Goal: Information Seeking & Learning: Learn about a topic

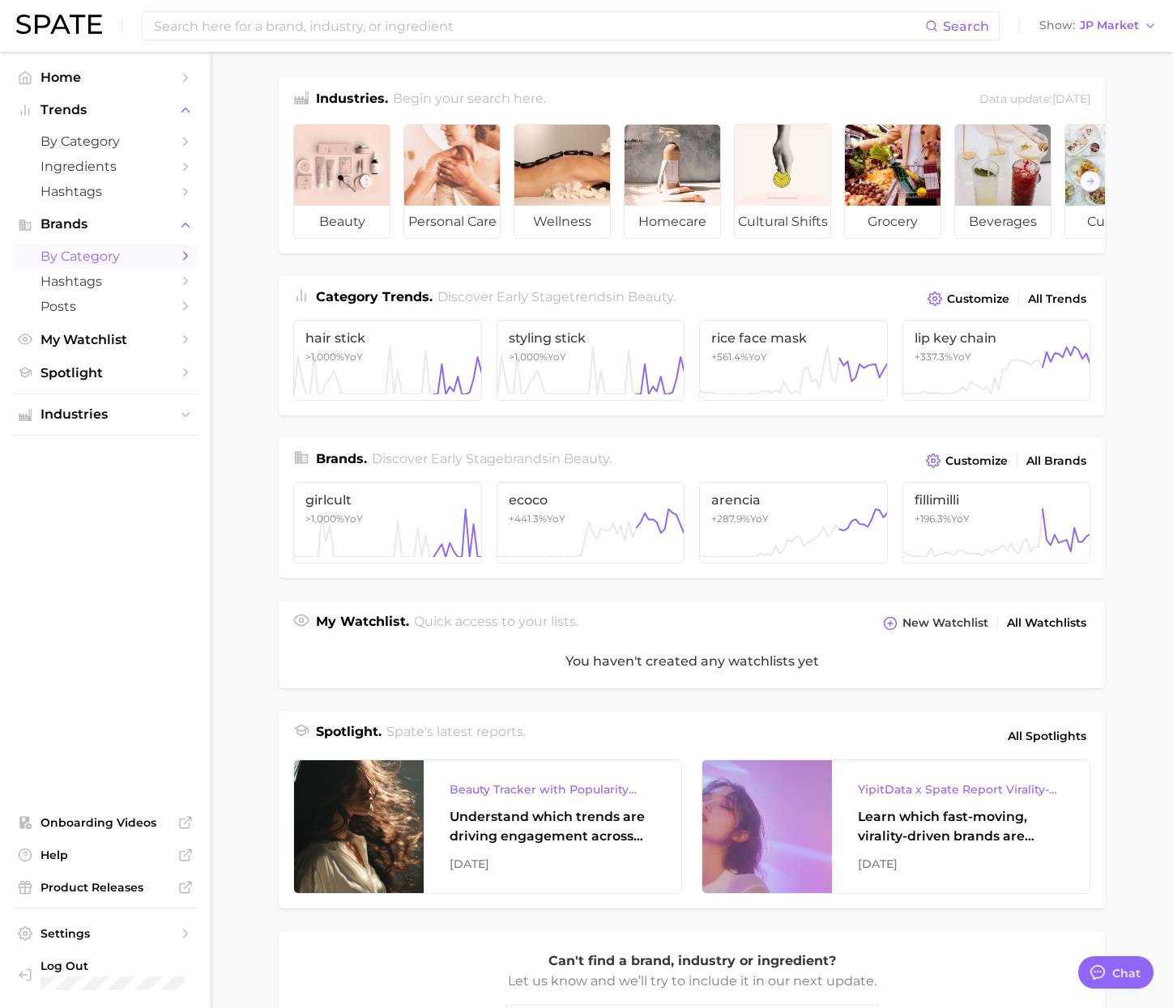
scroll to position [2655, 0]
click at [84, 147] on span "by Category" at bounding box center [106, 141] width 130 height 15
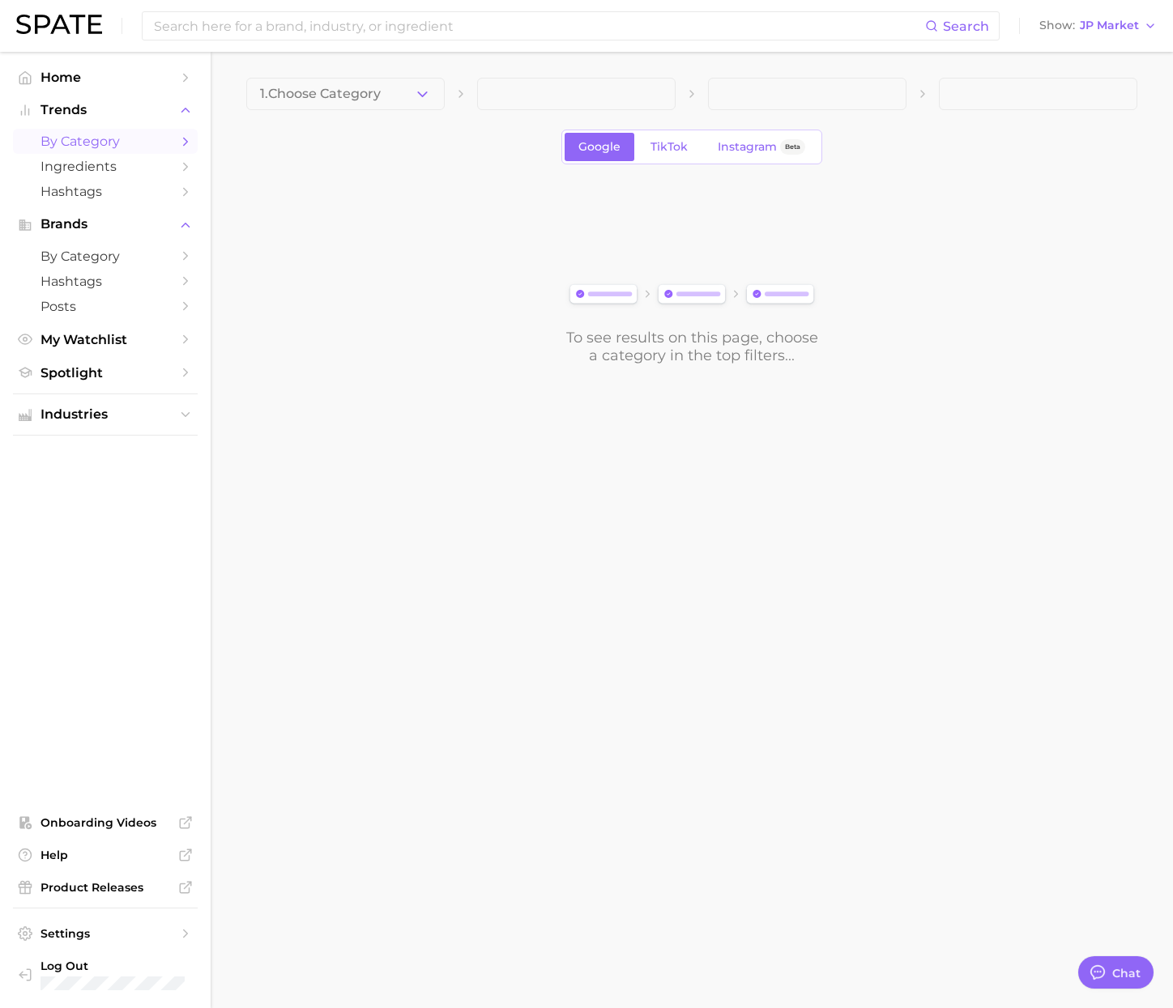
click at [399, 100] on button "1. Choose Category" at bounding box center [345, 94] width 198 height 32
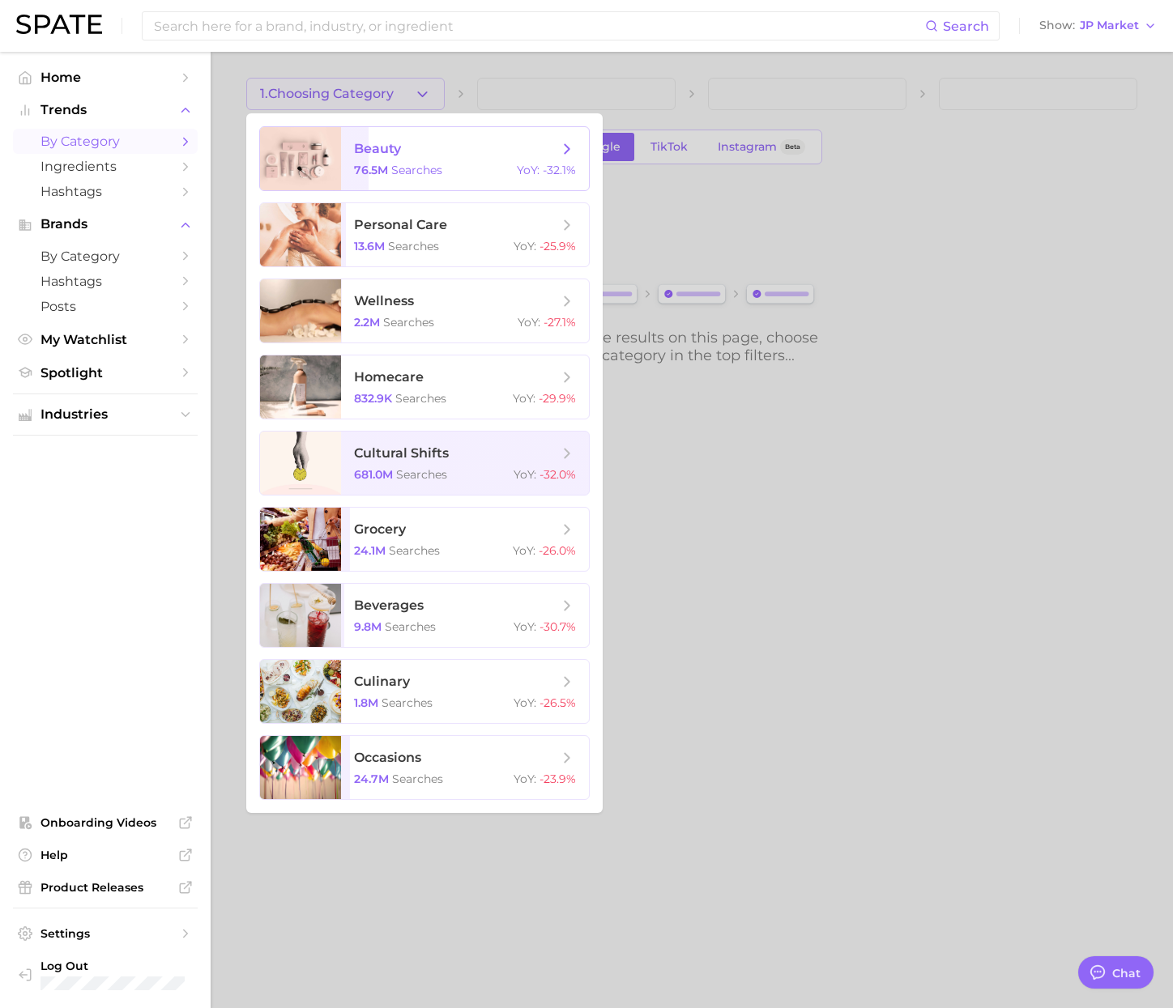
click at [394, 161] on span "beauty 76.5m searches YoY : -32.1%" at bounding box center [465, 158] width 248 height 63
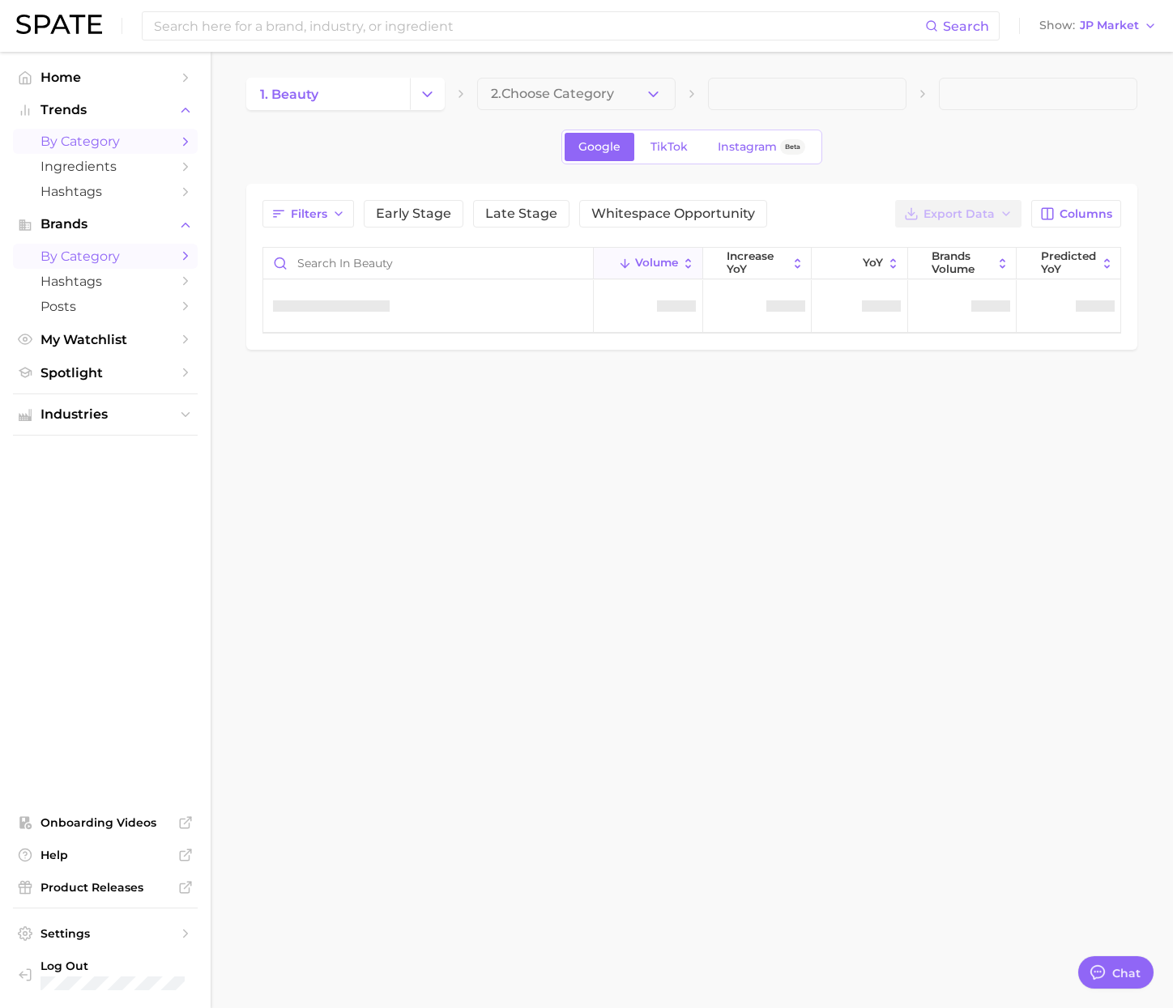
click at [134, 246] on link "by Category" at bounding box center [105, 256] width 185 height 25
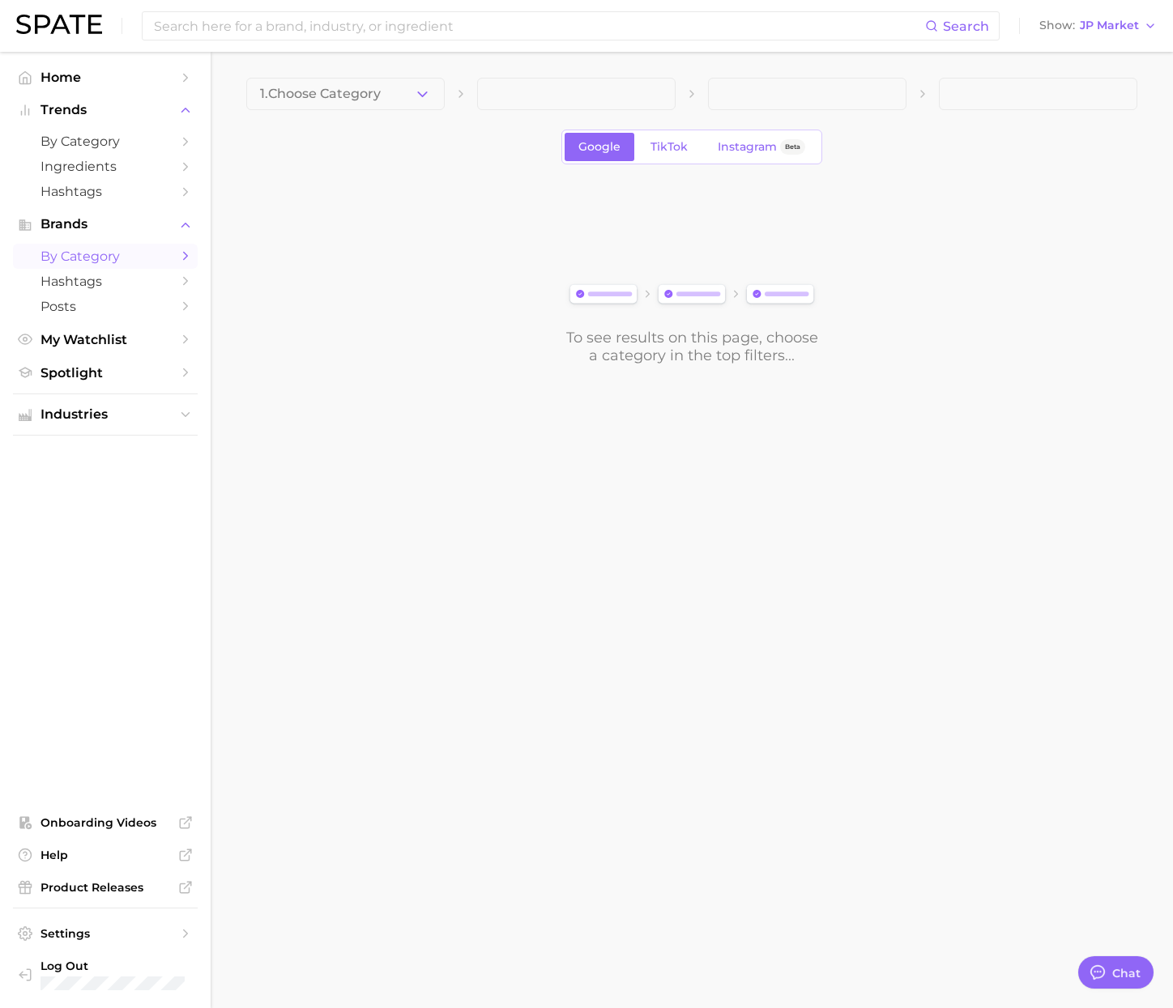
click at [424, 104] on button "1. Choose Category" at bounding box center [345, 94] width 198 height 32
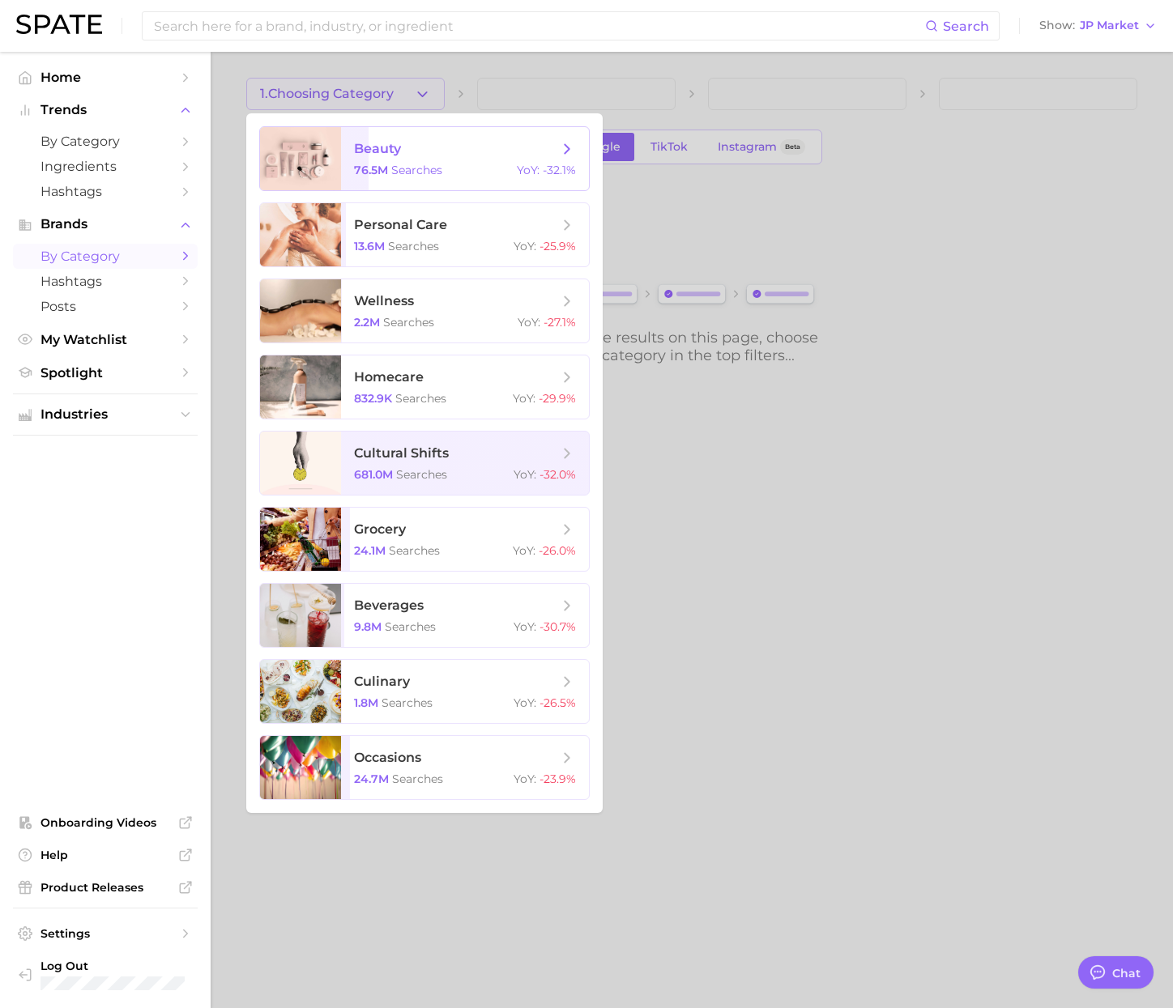
click at [414, 138] on span "beauty 76.5m searches YoY : -32.1%" at bounding box center [465, 158] width 248 height 63
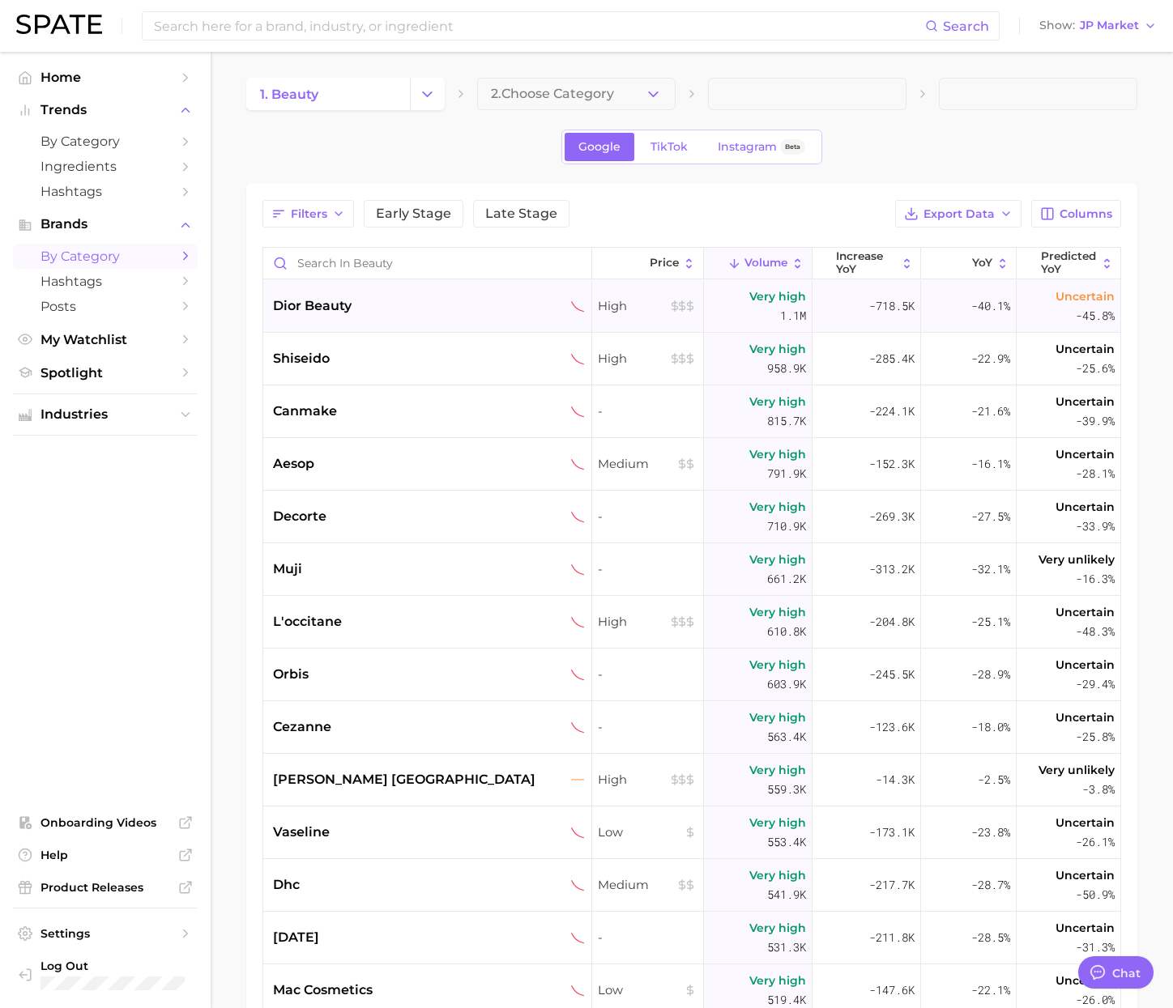
click at [412, 322] on div "dior beauty" at bounding box center [427, 306] width 329 height 53
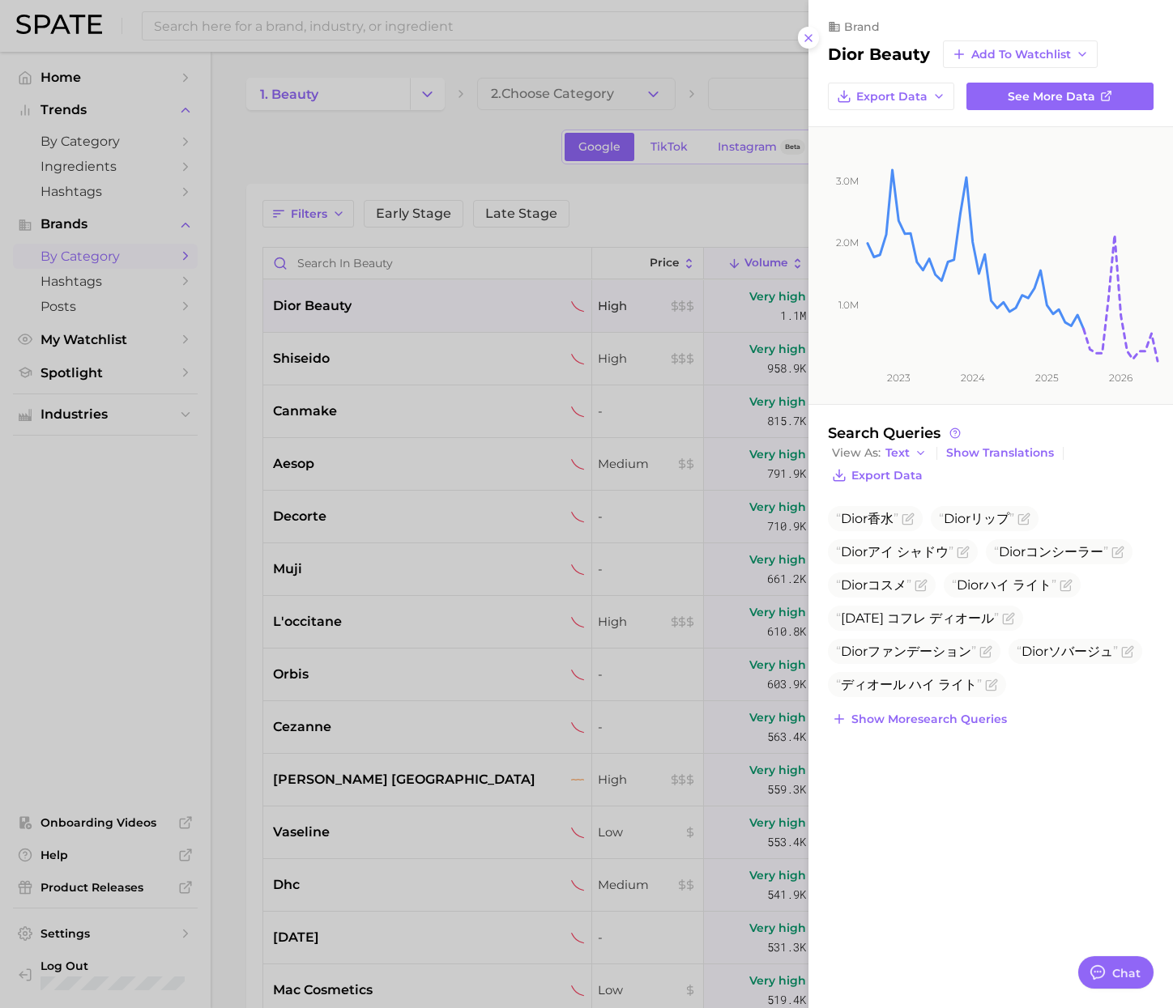
click at [220, 456] on div at bounding box center [586, 504] width 1173 height 1008
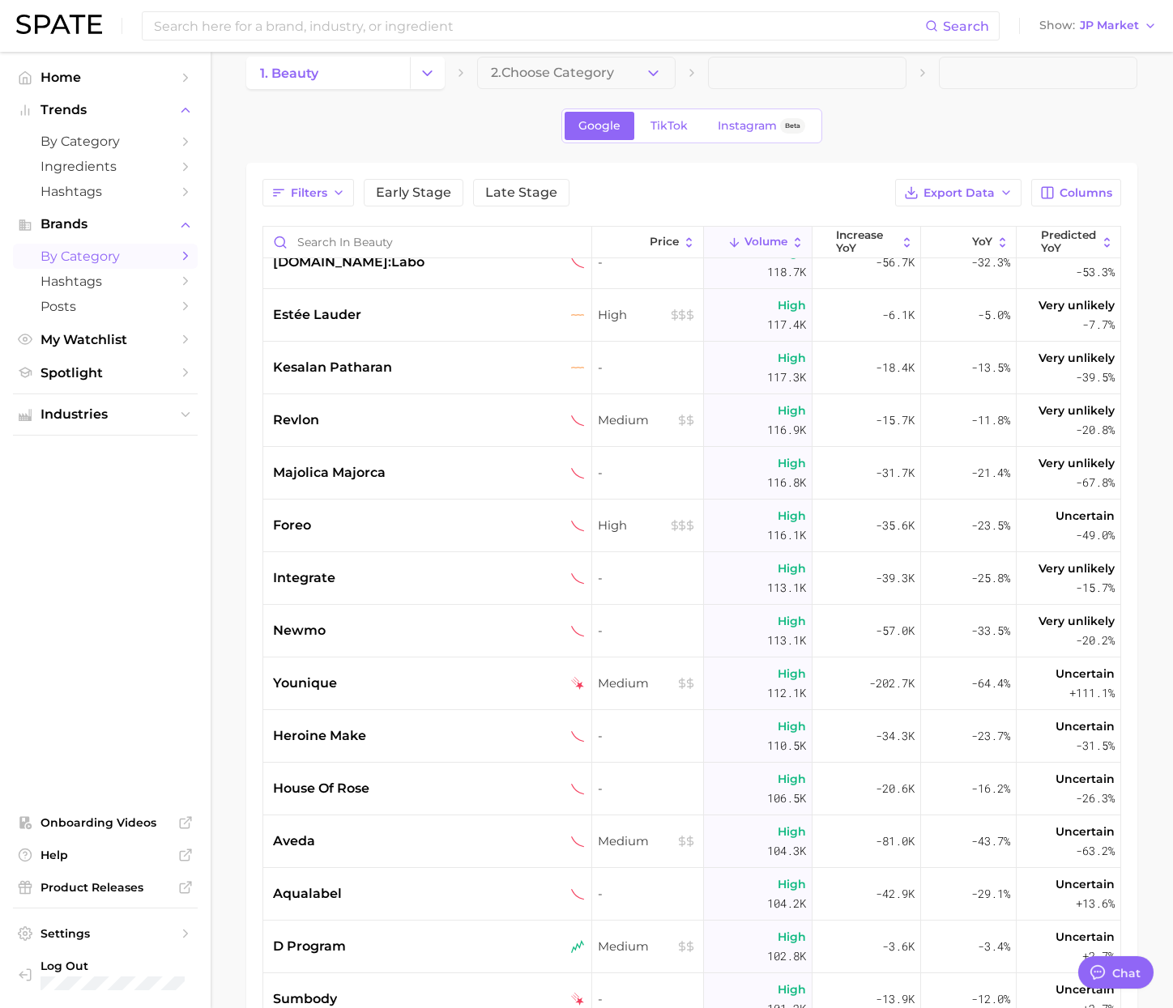
scroll to position [5006, 0]
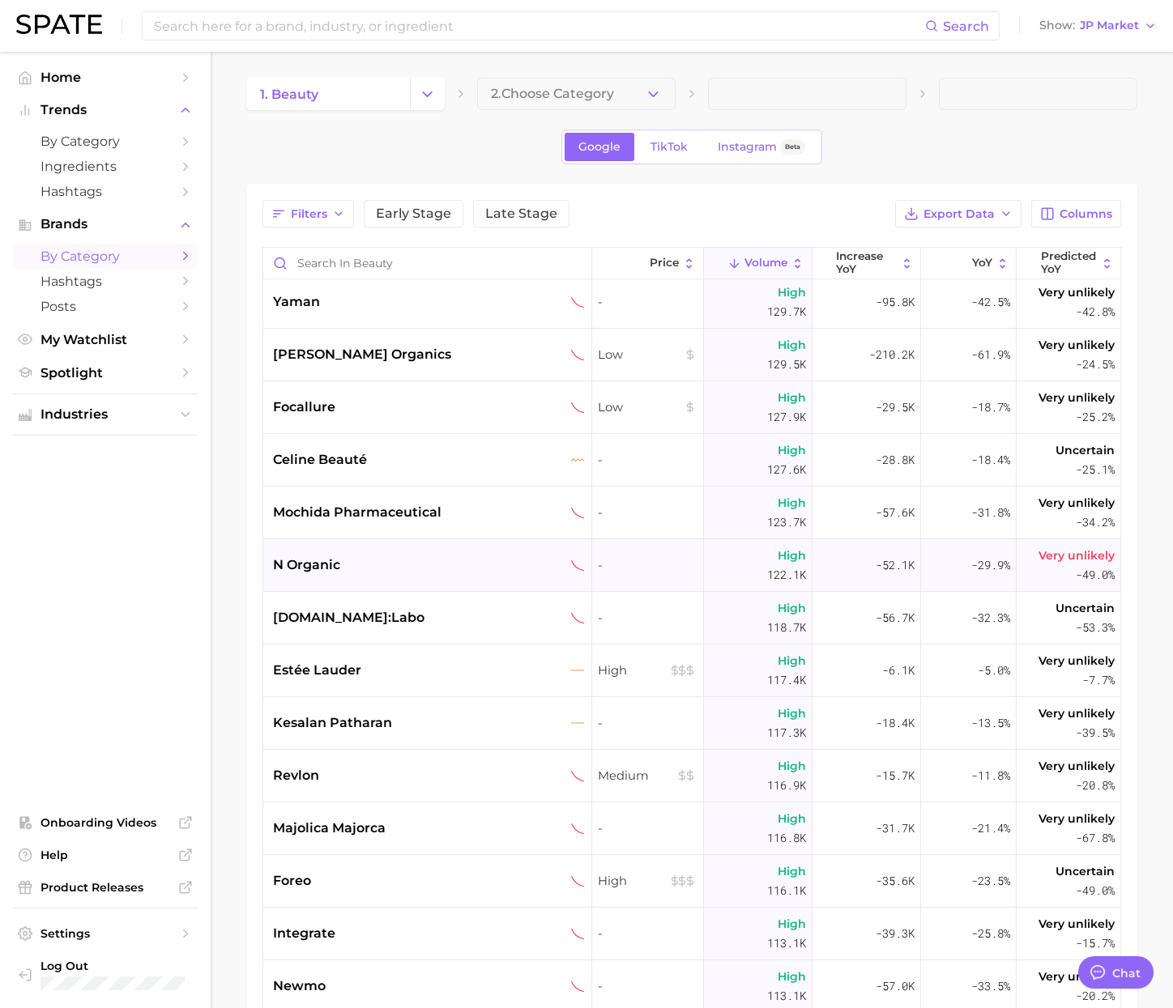
click at [383, 547] on div "n organic" at bounding box center [427, 565] width 329 height 53
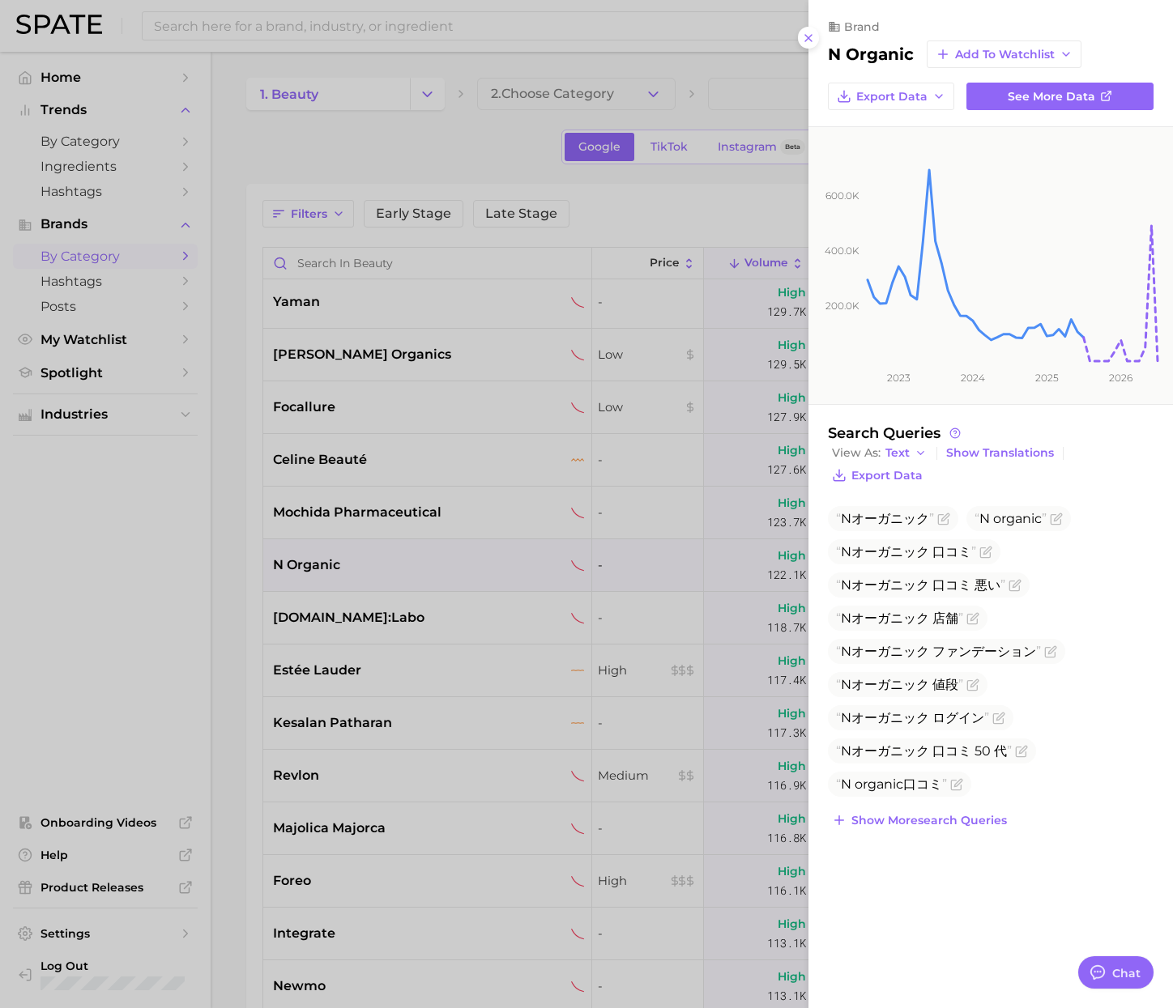
click at [378, 185] on div at bounding box center [586, 504] width 1173 height 1008
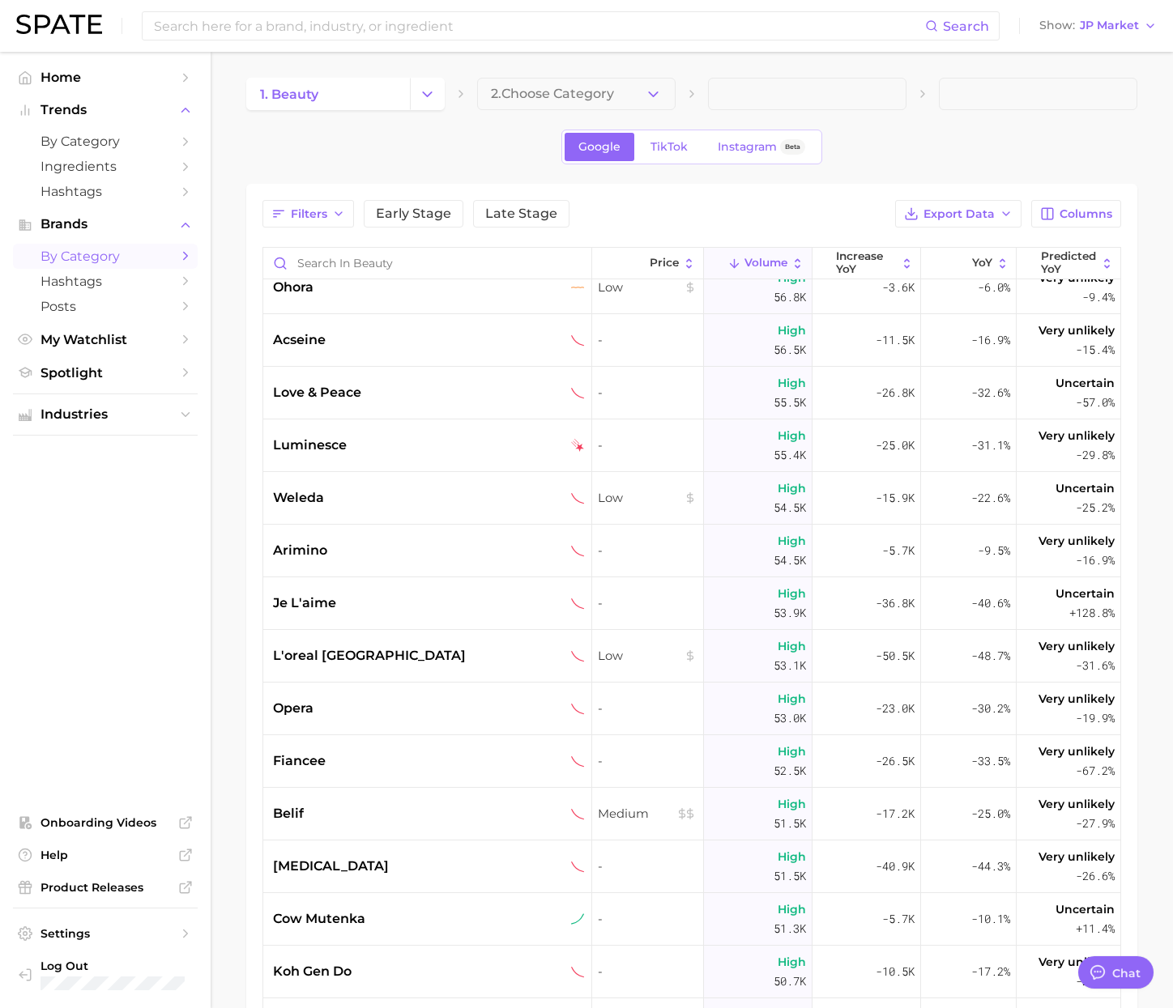
scroll to position [9395, 0]
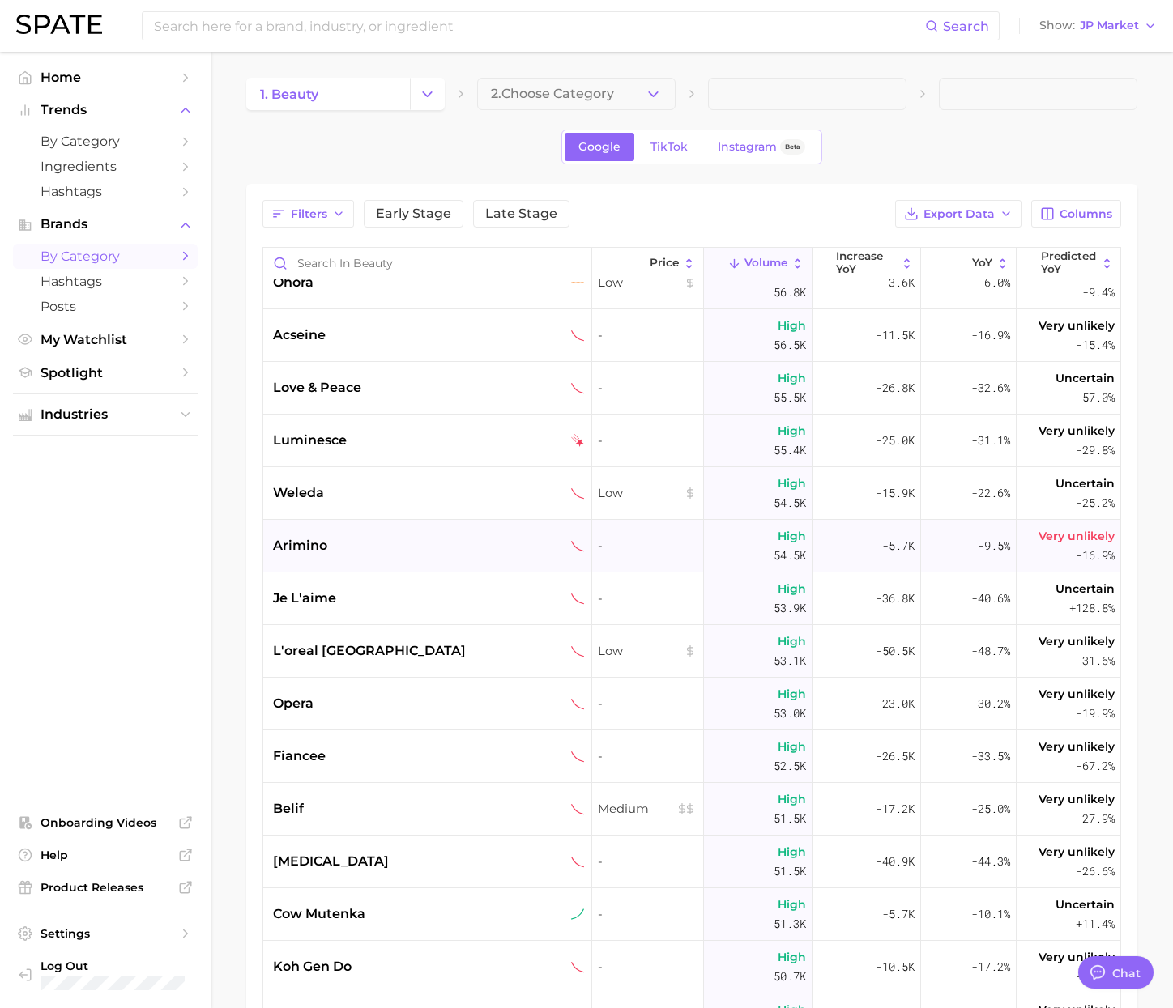
click at [428, 563] on div "arimino" at bounding box center [427, 546] width 329 height 53
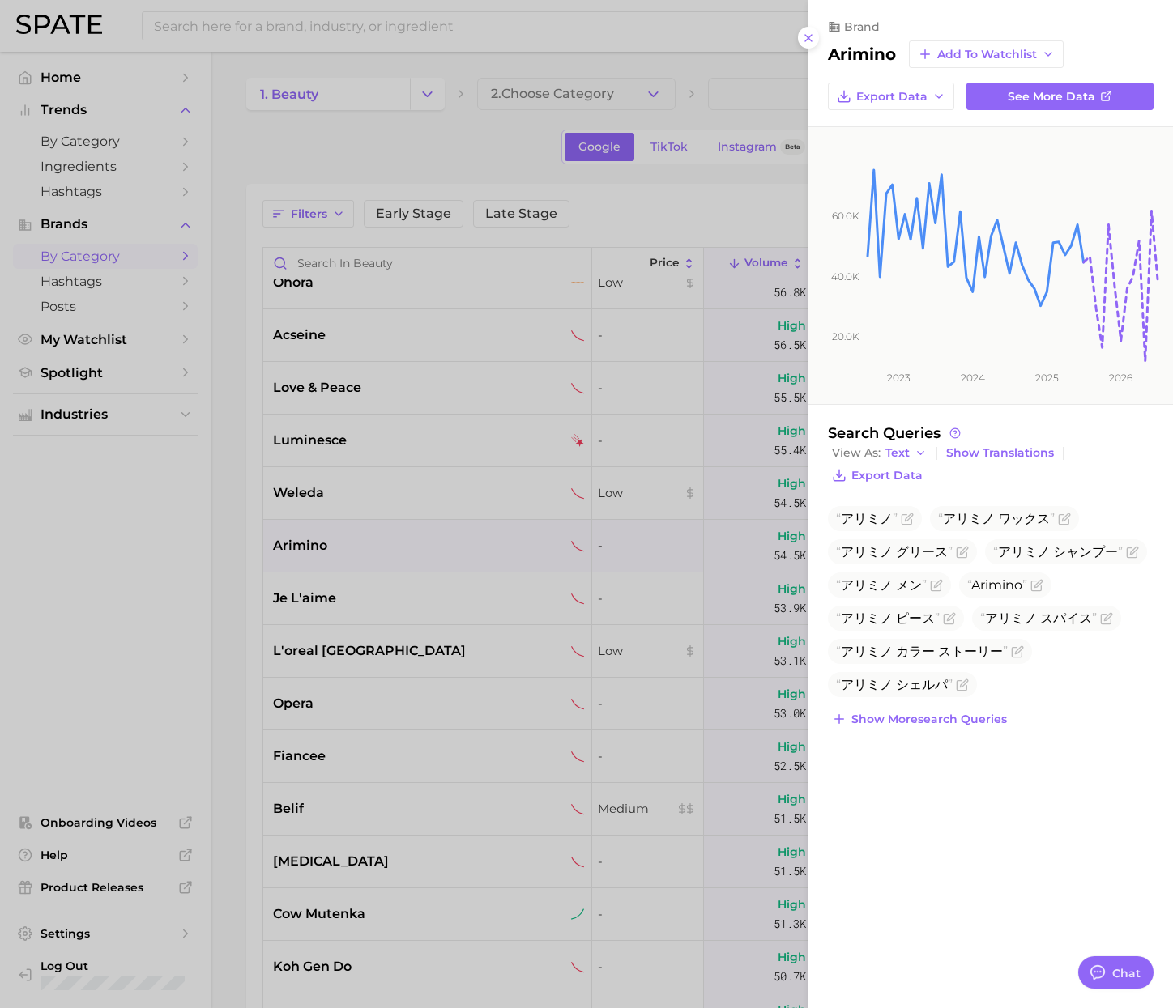
click at [238, 608] on div at bounding box center [586, 504] width 1173 height 1008
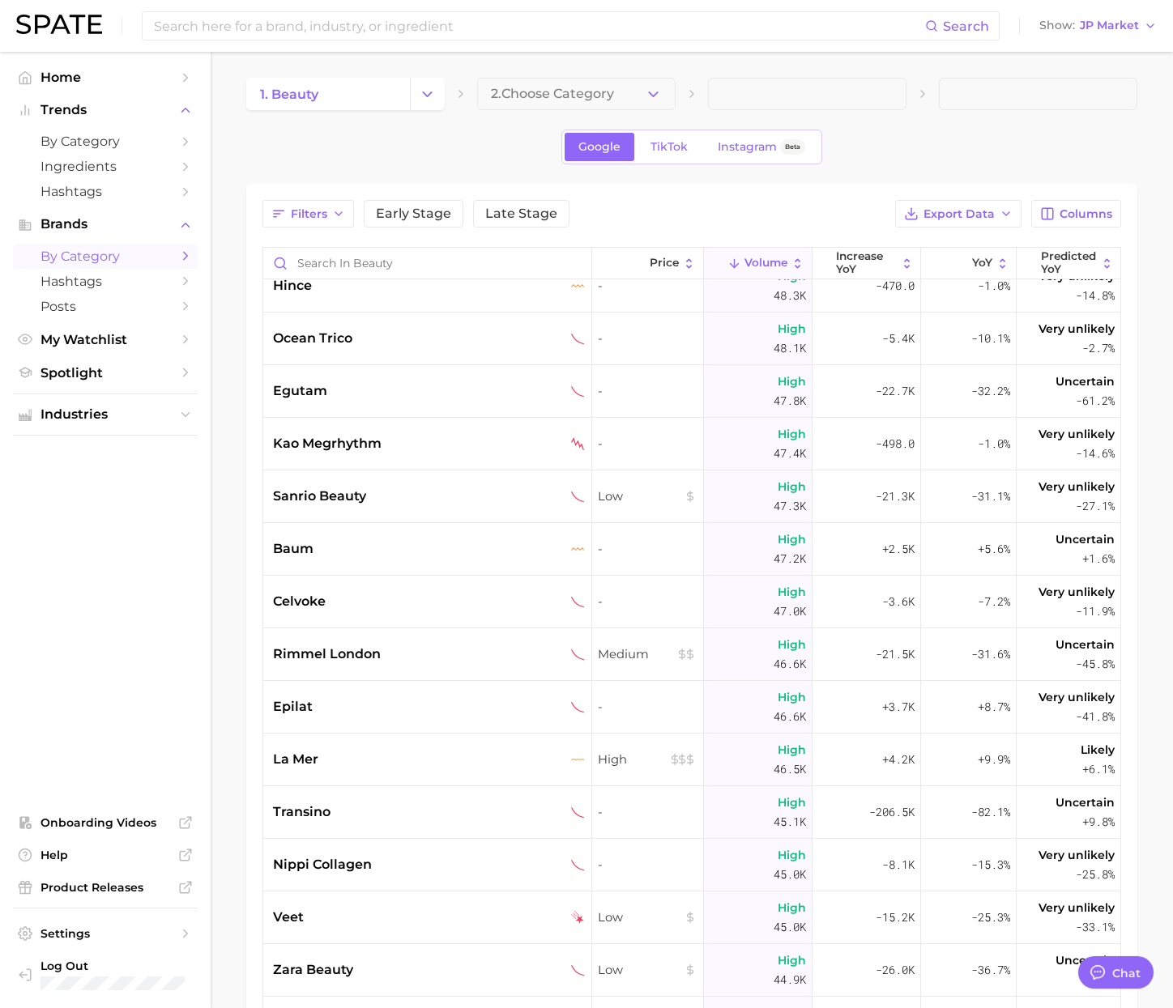
scroll to position [10767, 0]
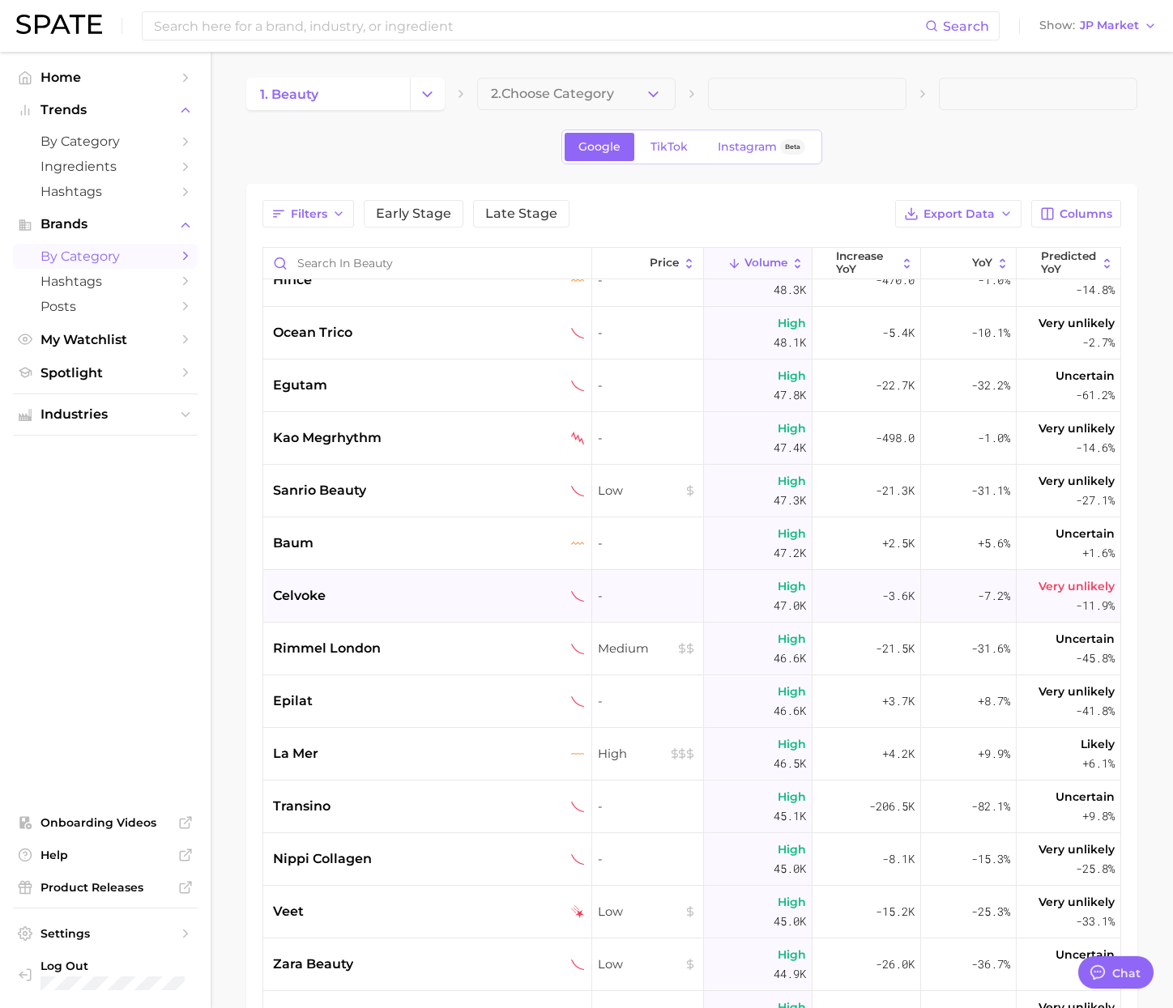
click at [405, 603] on div "celvoke" at bounding box center [429, 595] width 312 height 19
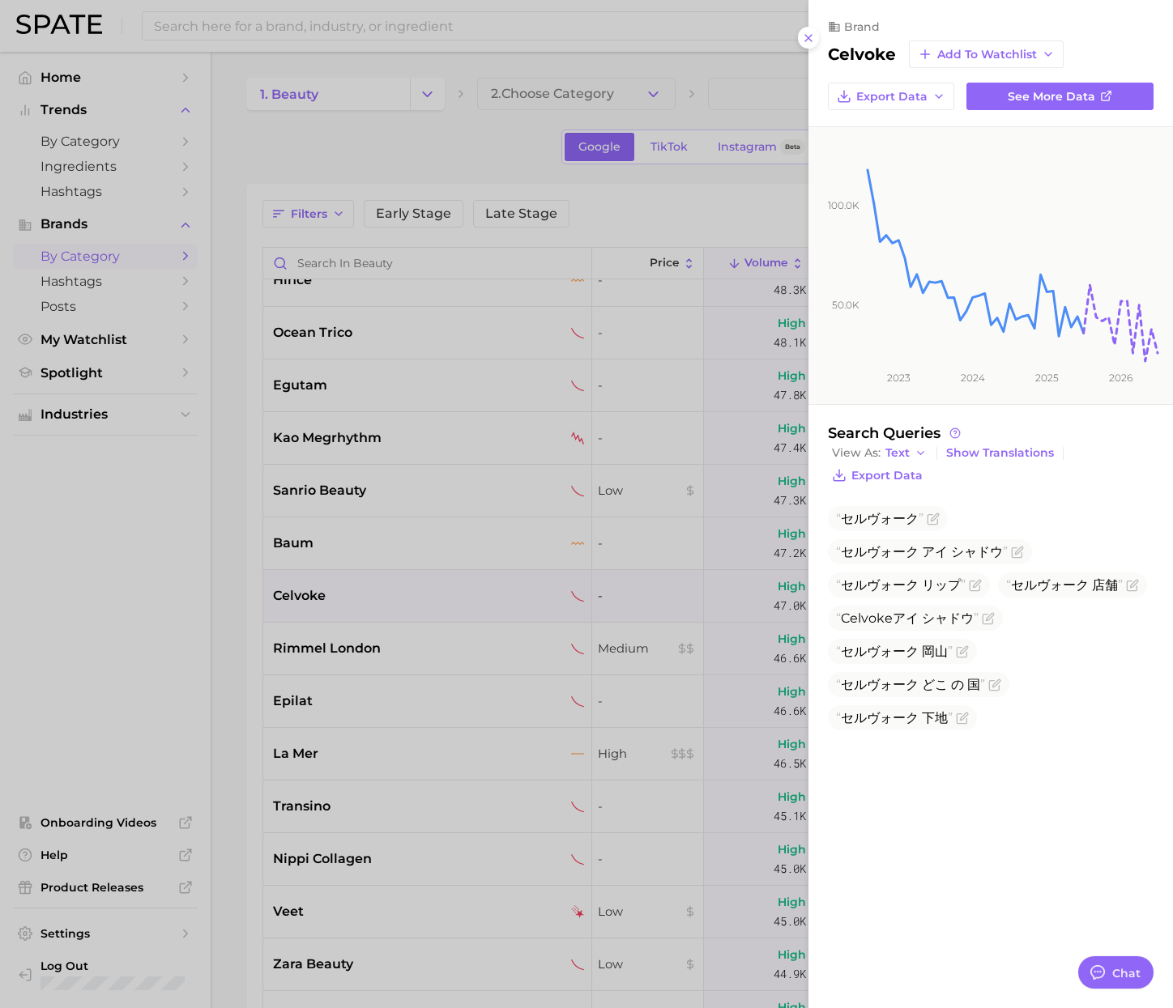
click at [248, 612] on div at bounding box center [586, 504] width 1173 height 1008
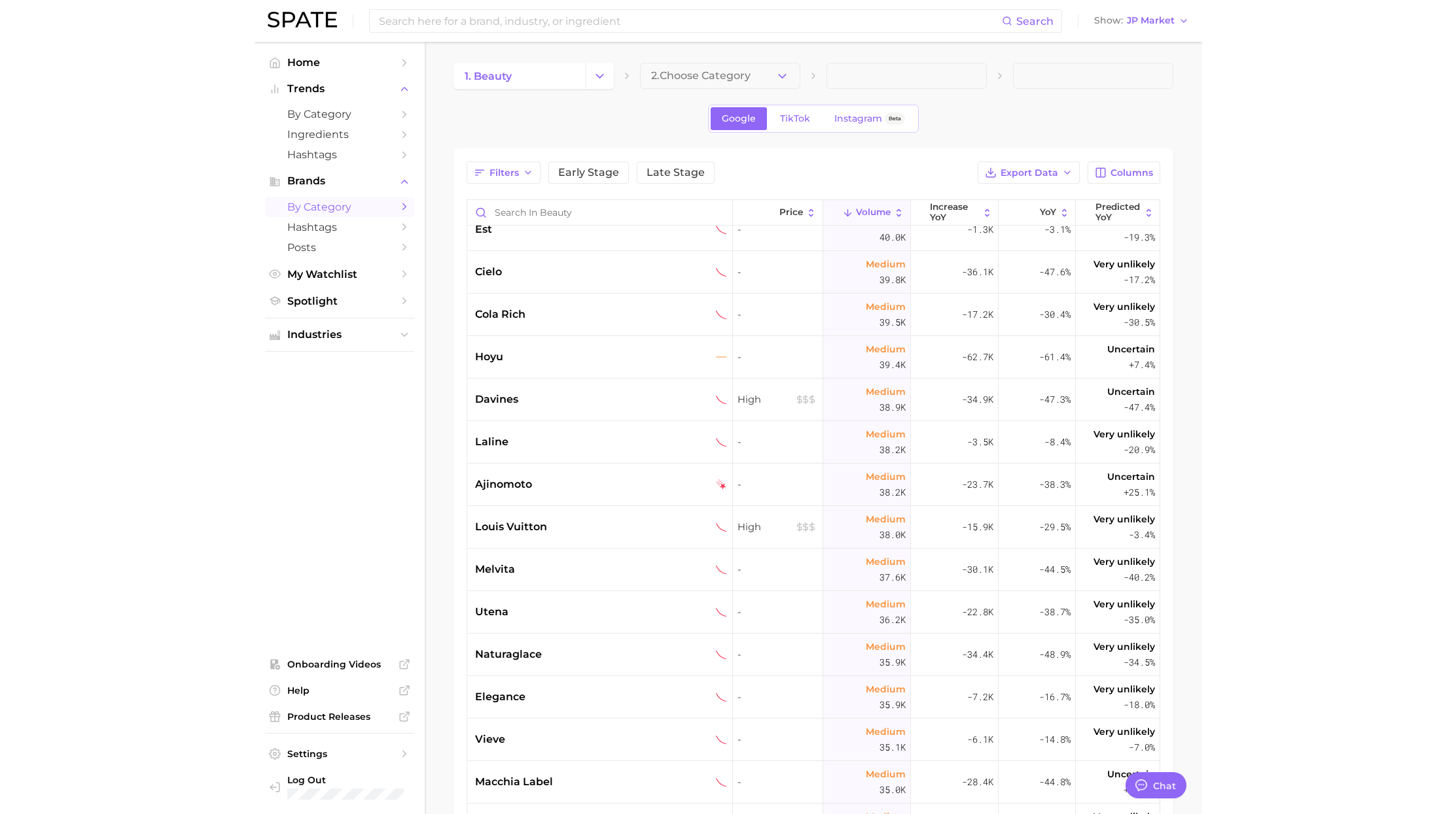
scroll to position [9884, 0]
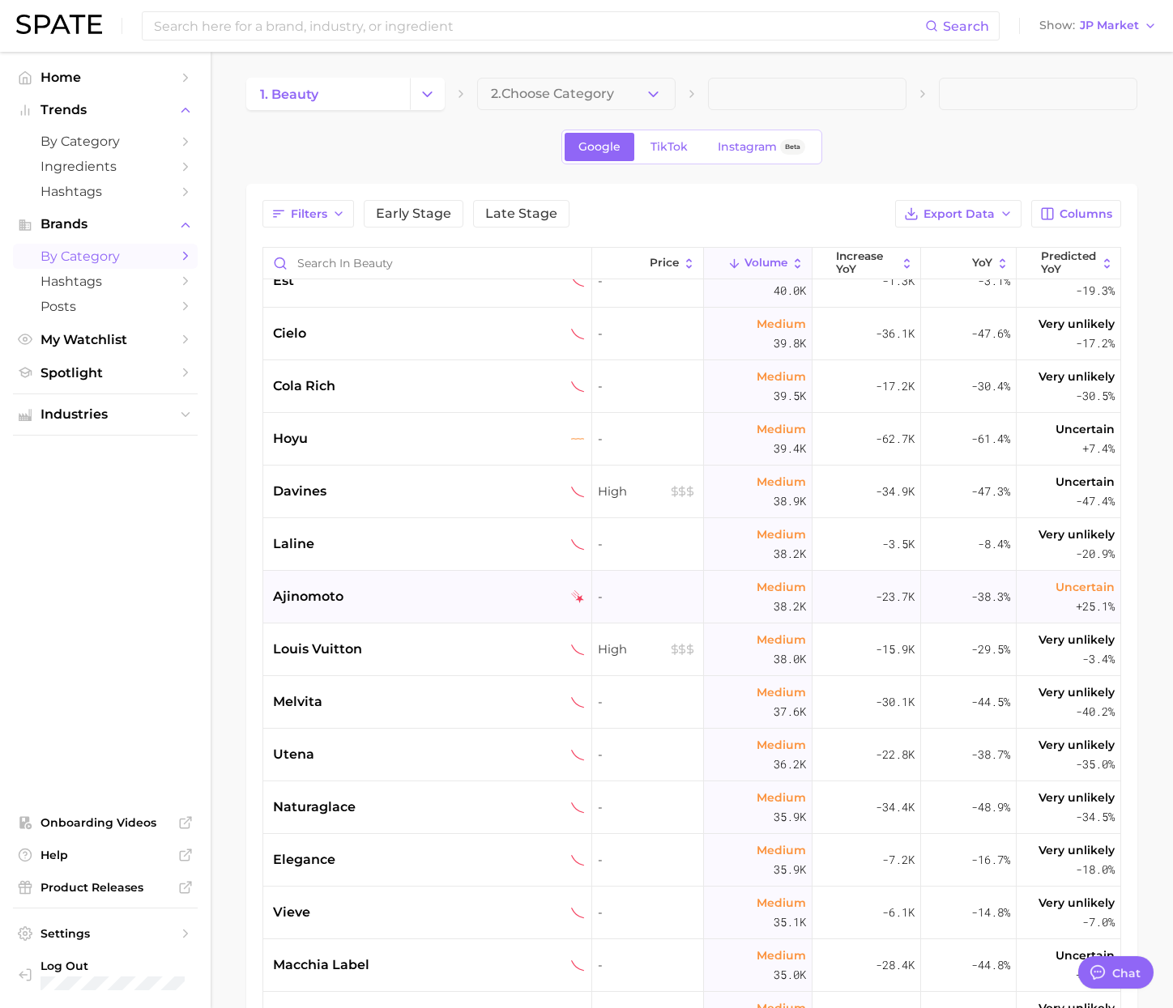
click at [375, 610] on div "ajinomoto" at bounding box center [427, 597] width 329 height 53
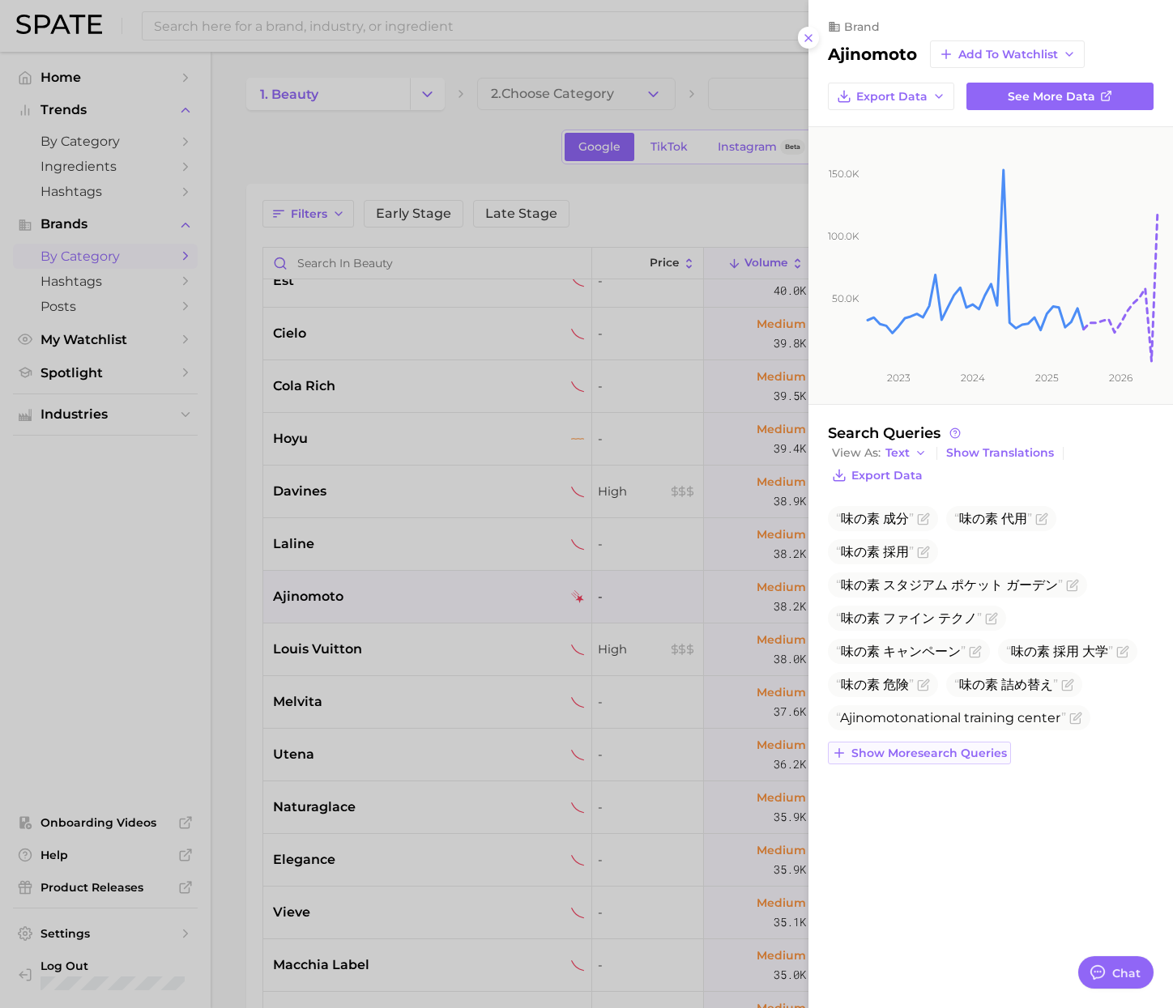
click at [921, 748] on span "Show more search queries" at bounding box center [929, 754] width 156 height 14
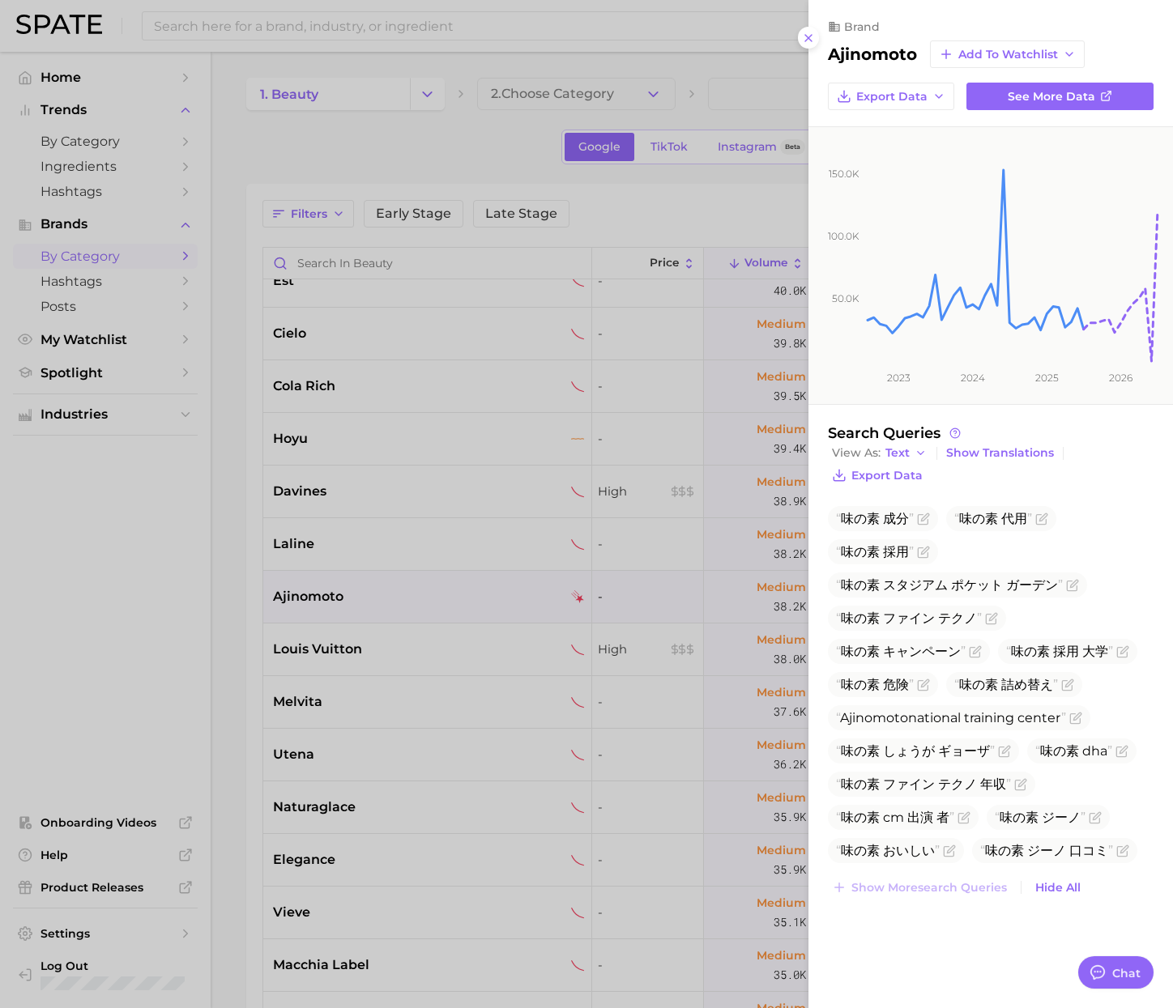
click at [878, 47] on h2 "ajinomoto" at bounding box center [872, 54] width 89 height 19
copy h2 "ajinomoto"
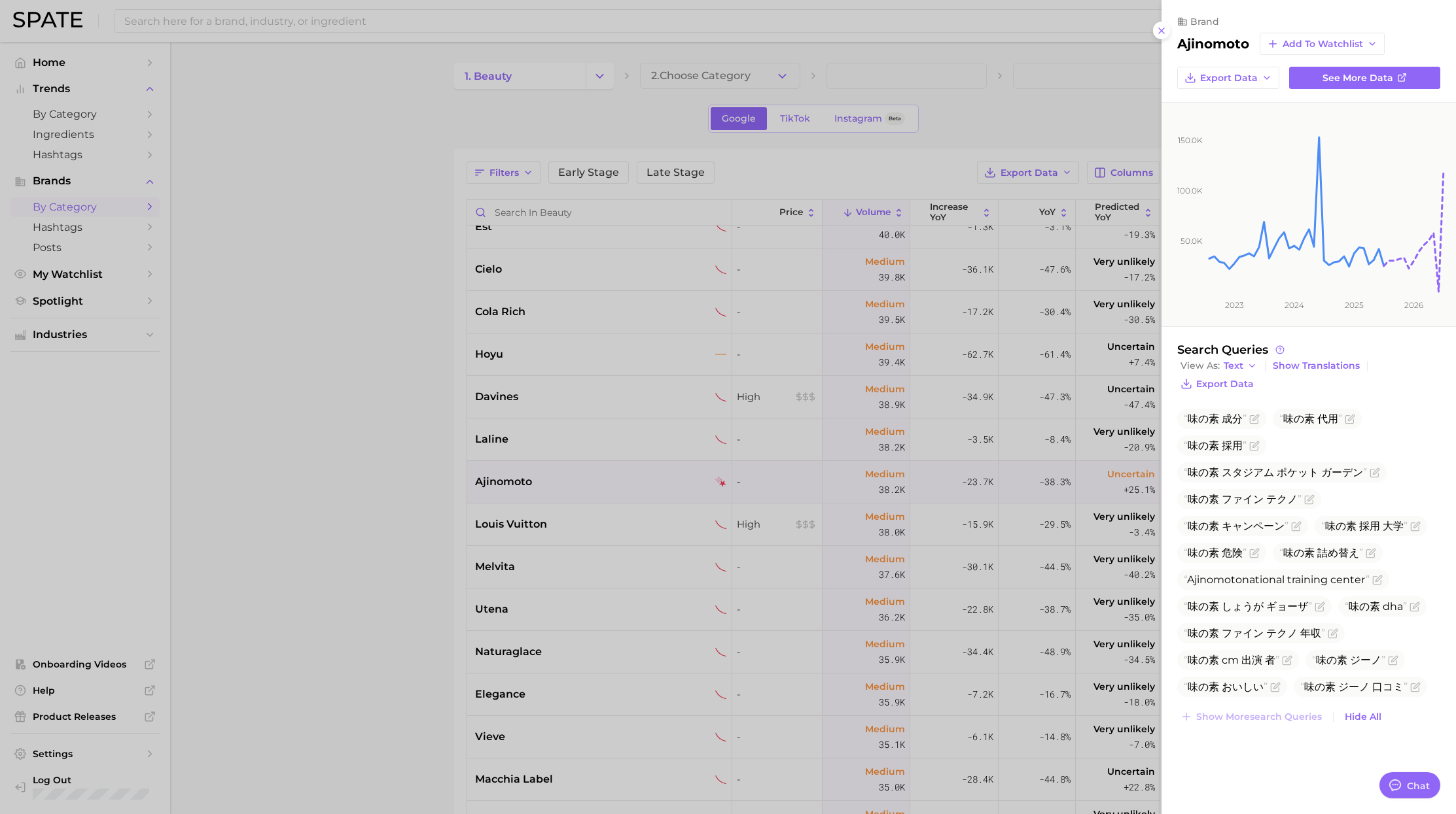
click at [511, 322] on div at bounding box center [728, 407] width 1456 height 814
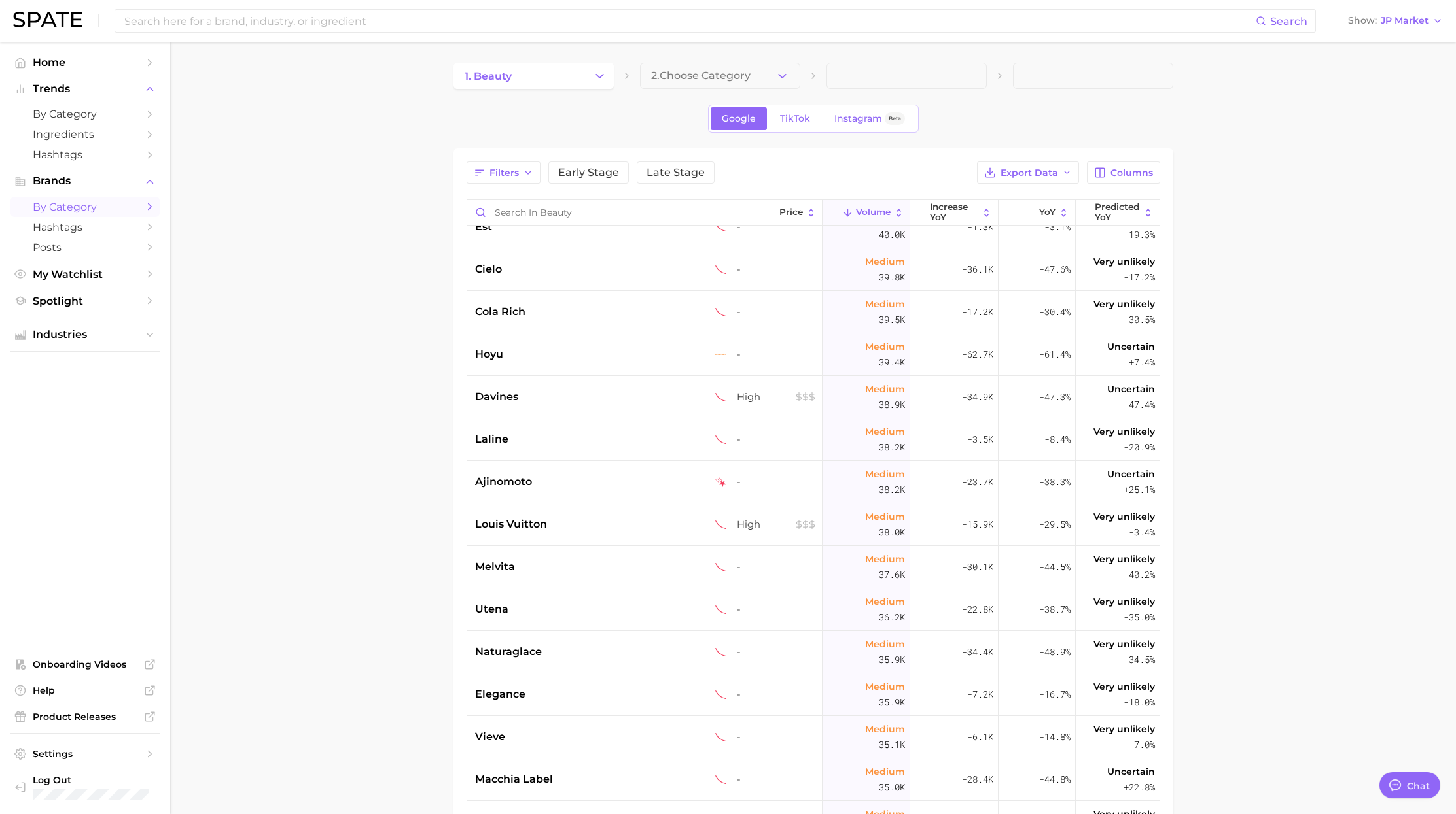
click at [368, 347] on main "1. beauty 2. Choose Category Google TikTok Instagram Beta Filters Early Stage L…" at bounding box center [814, 567] width 1286 height 1051
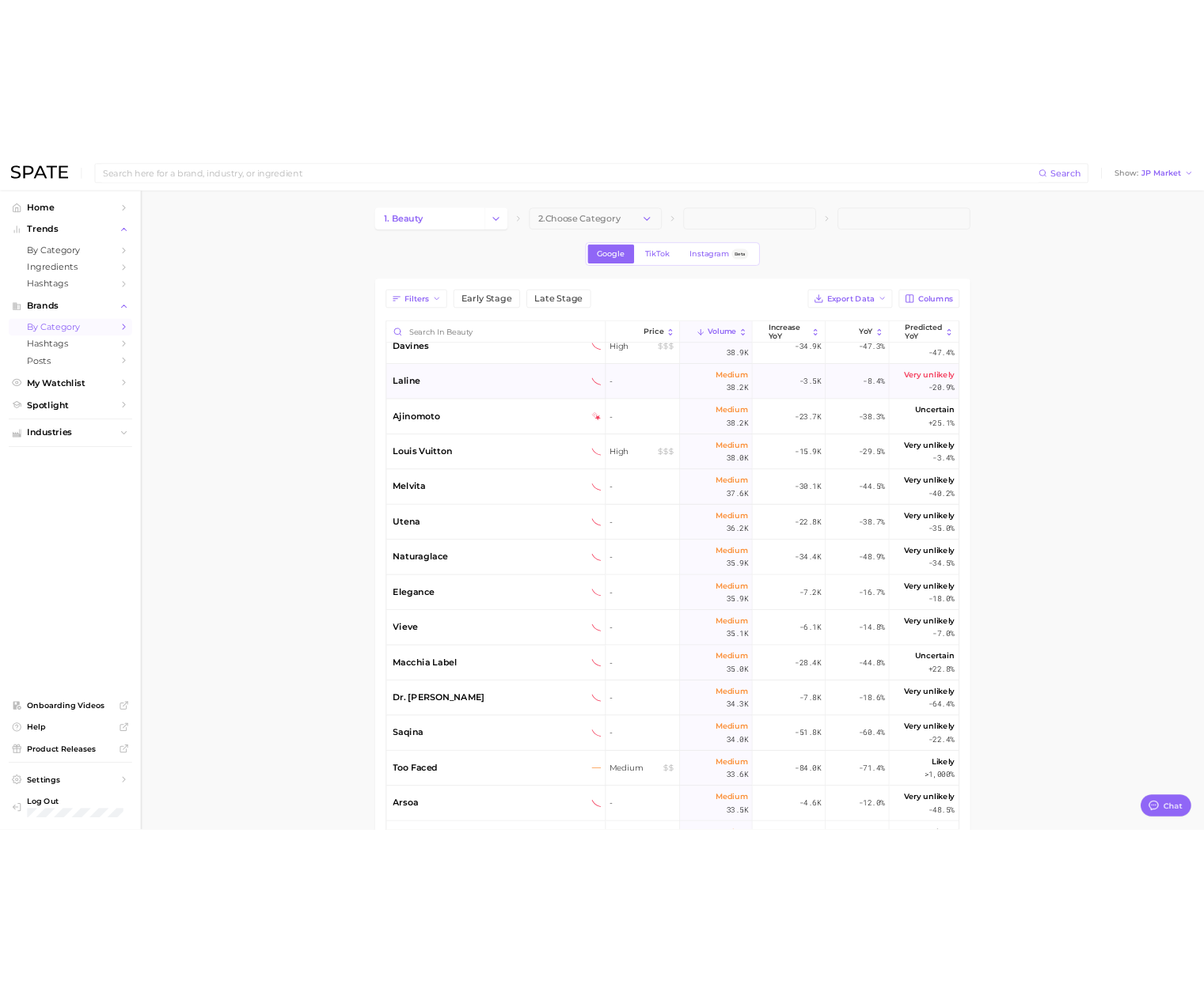
scroll to position [12163, 0]
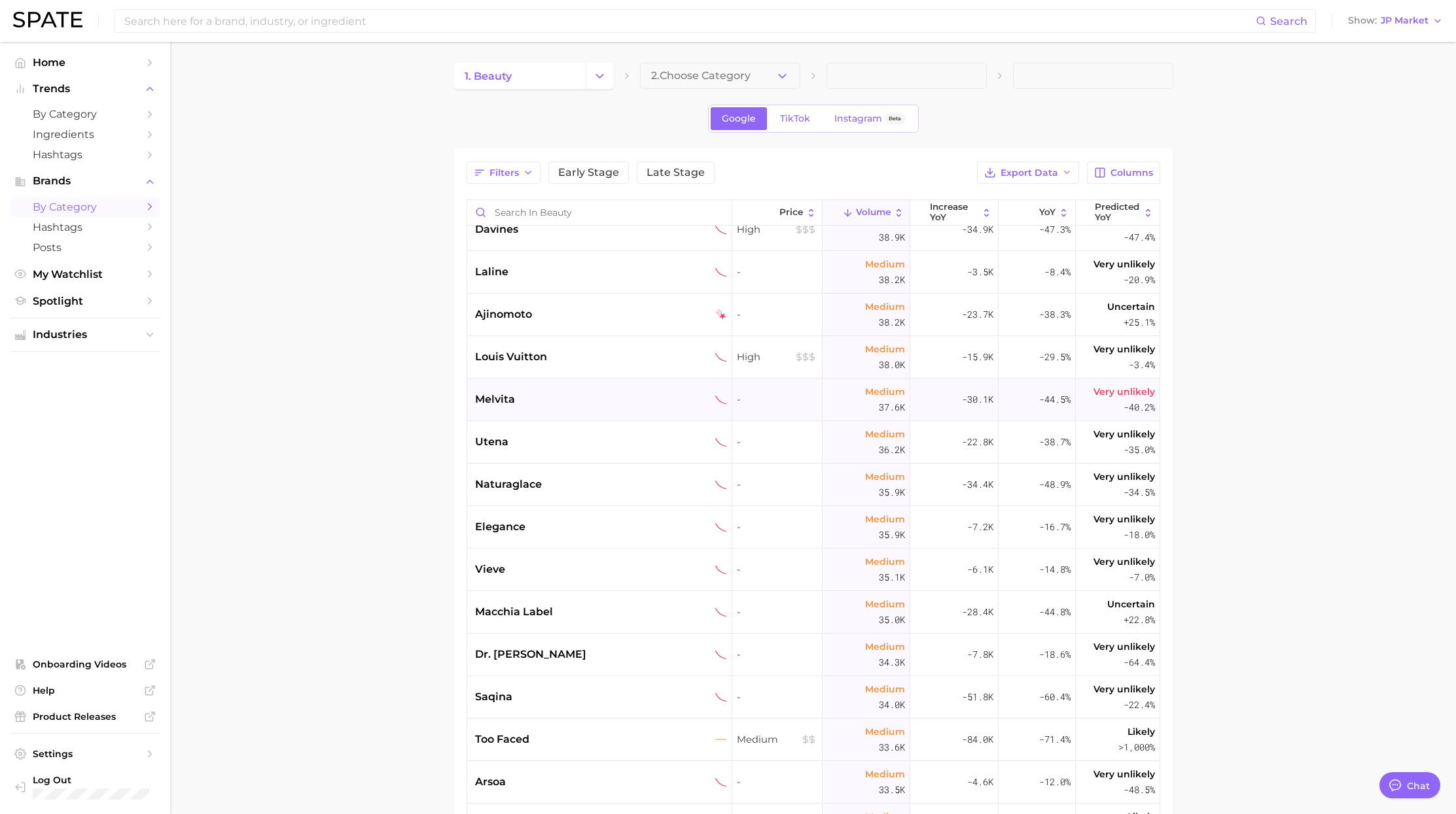
click at [539, 398] on div "melvita" at bounding box center [601, 399] width 252 height 15
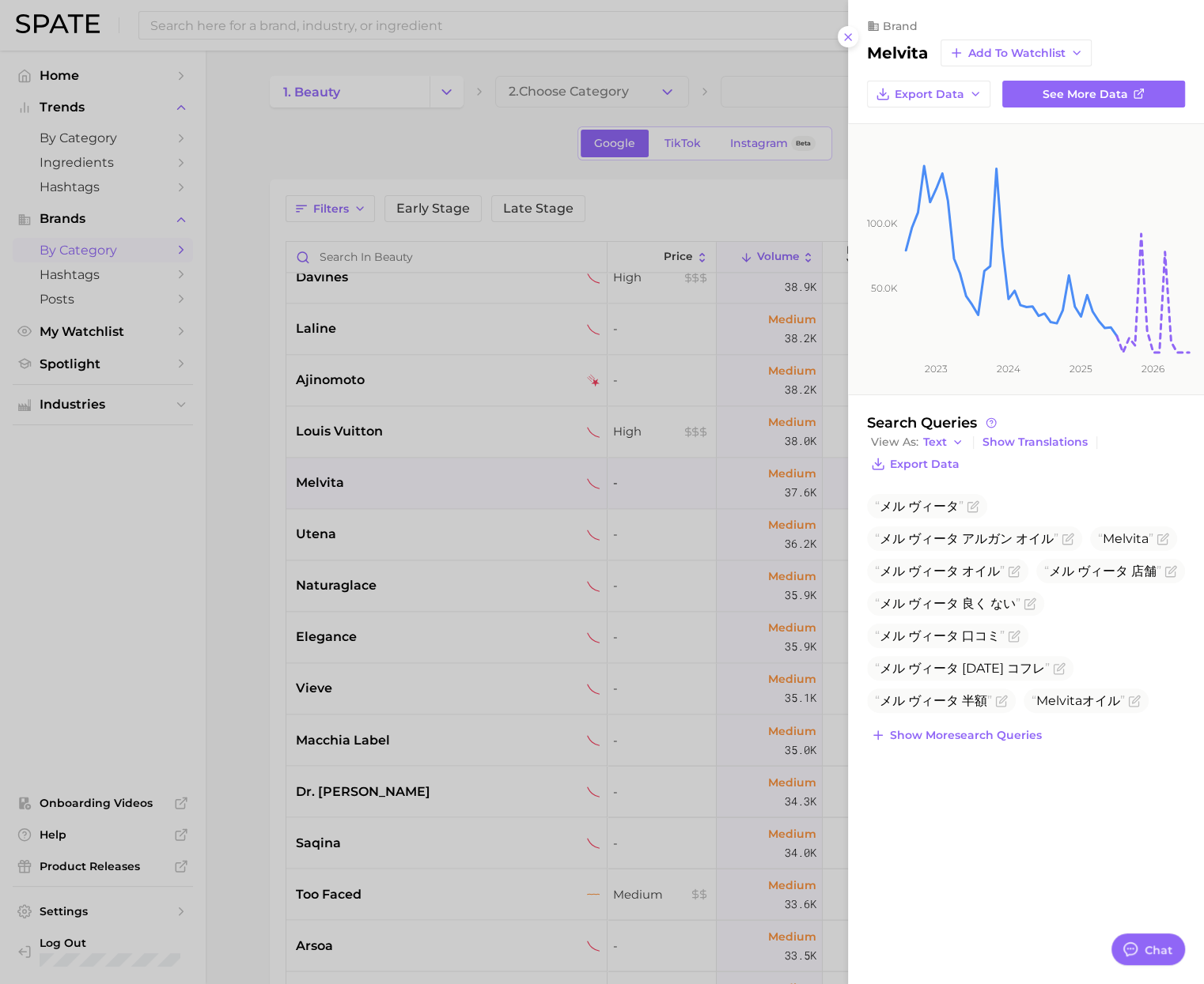
type textarea "x"
click at [251, 525] on div at bounding box center [602, 492] width 1203 height 984
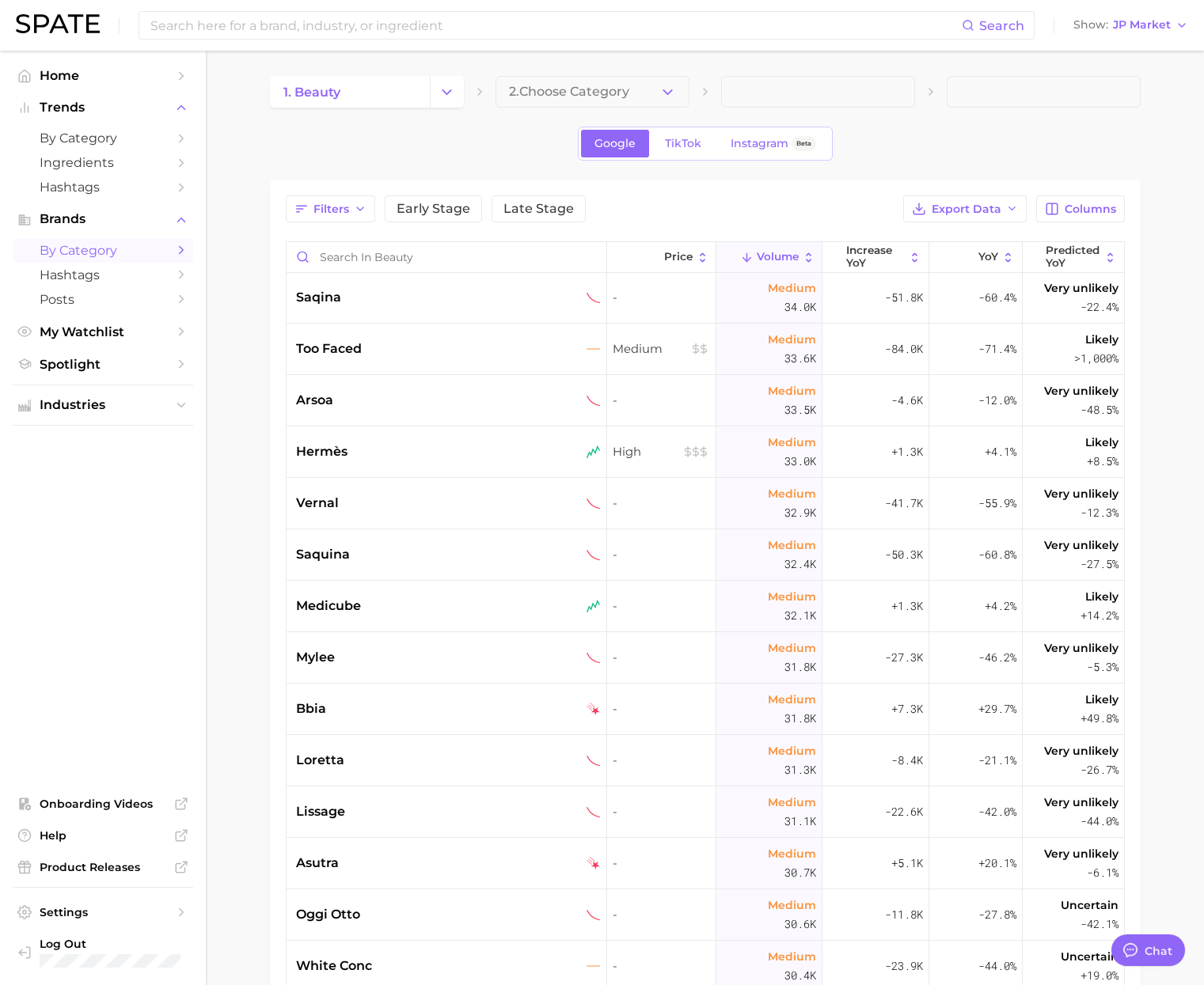
scroll to position [12741, 0]
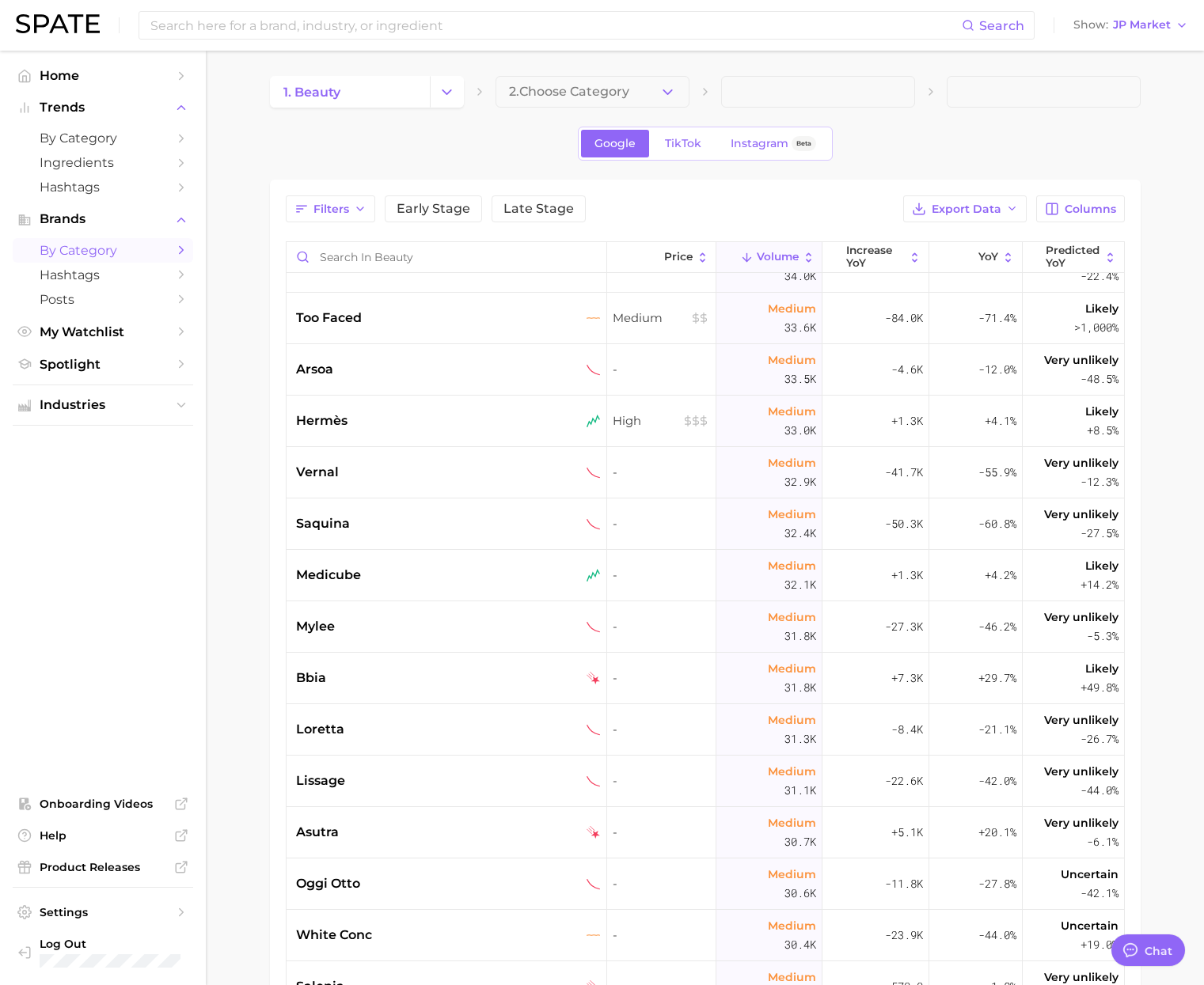
click at [781, 259] on span "Volume" at bounding box center [777, 257] width 42 height 13
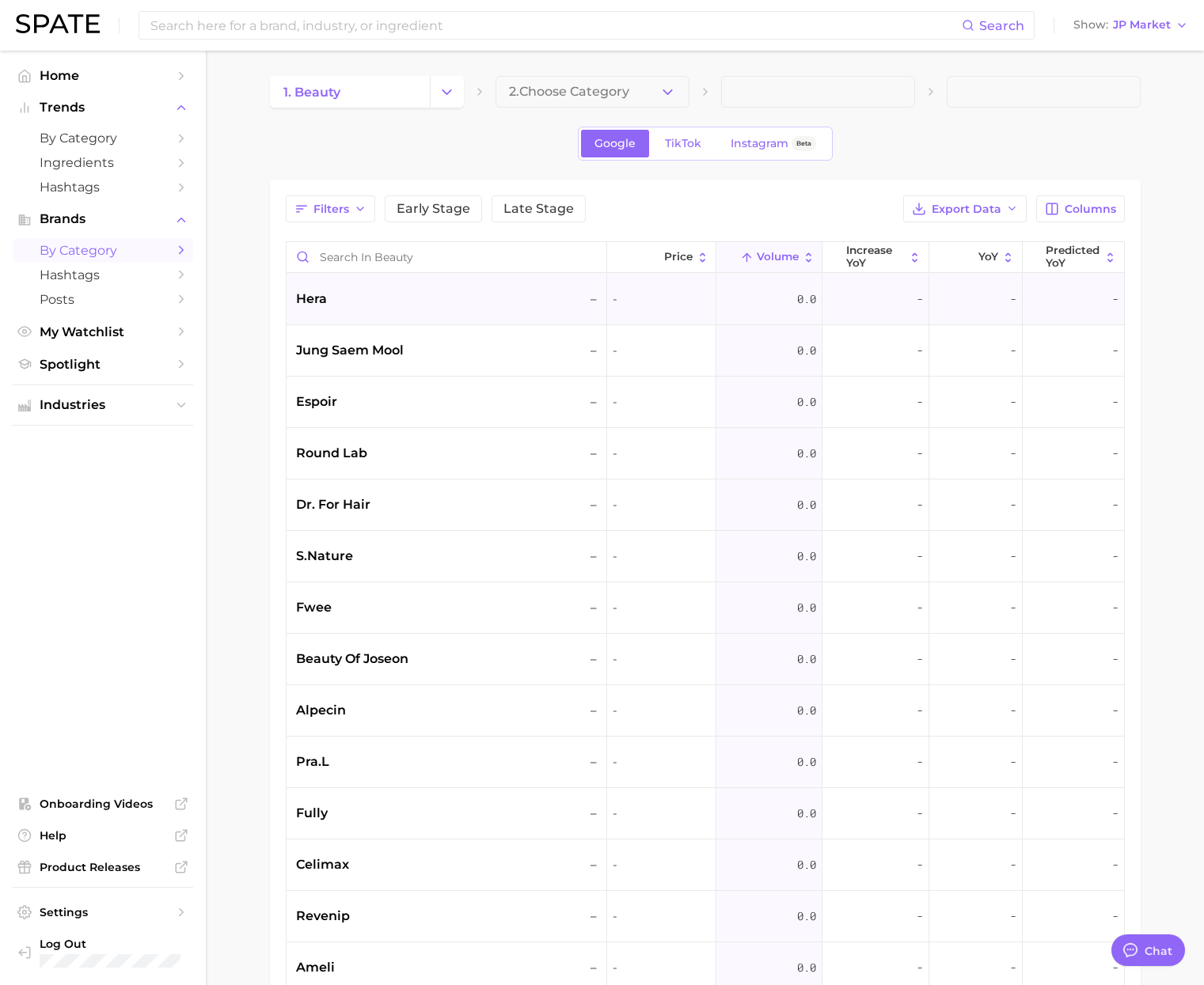
click at [502, 304] on div "hera –" at bounding box center [449, 298] width 305 height 19
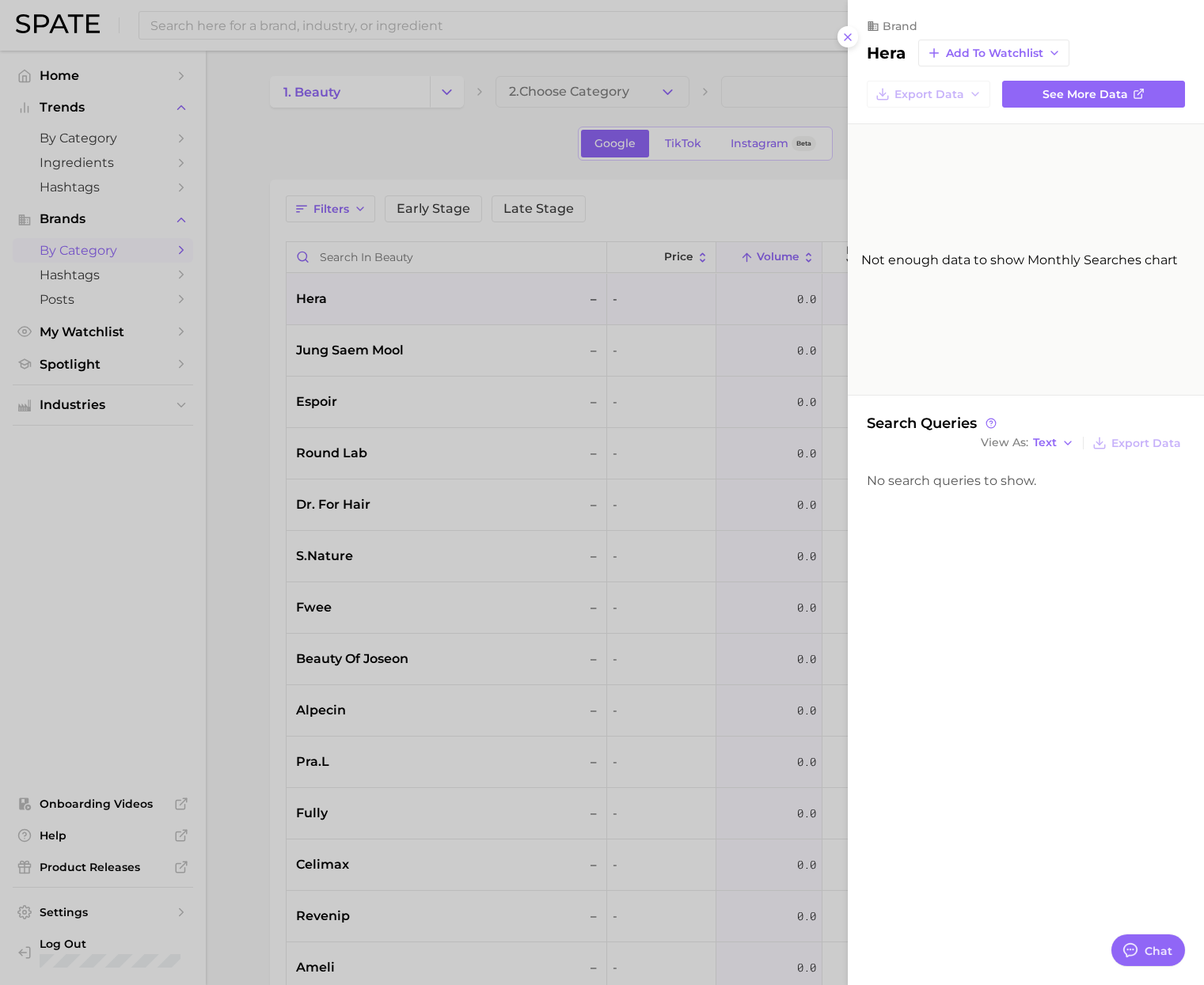
click at [241, 327] on div at bounding box center [602, 492] width 1204 height 985
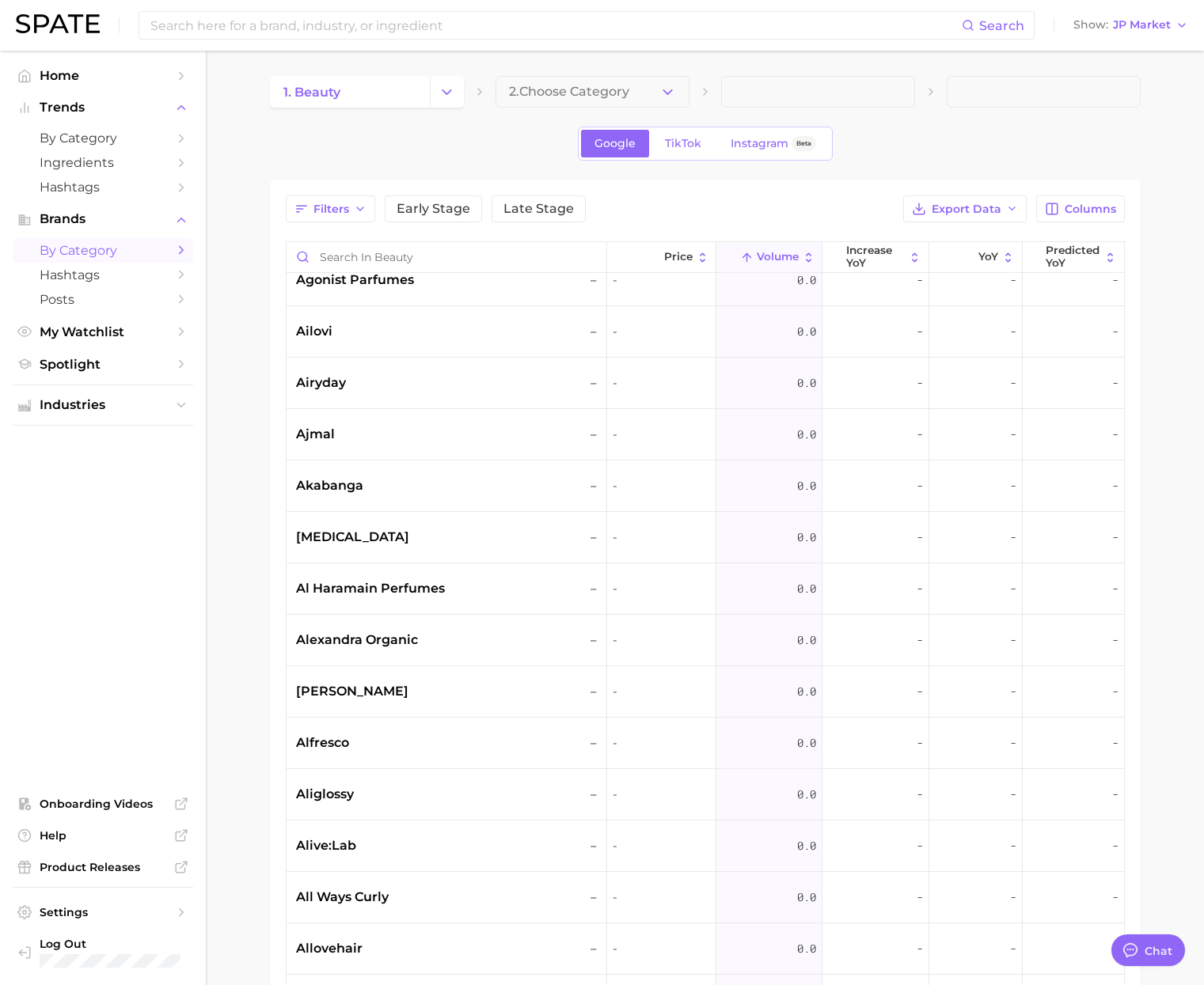
scroll to position [9883, 0]
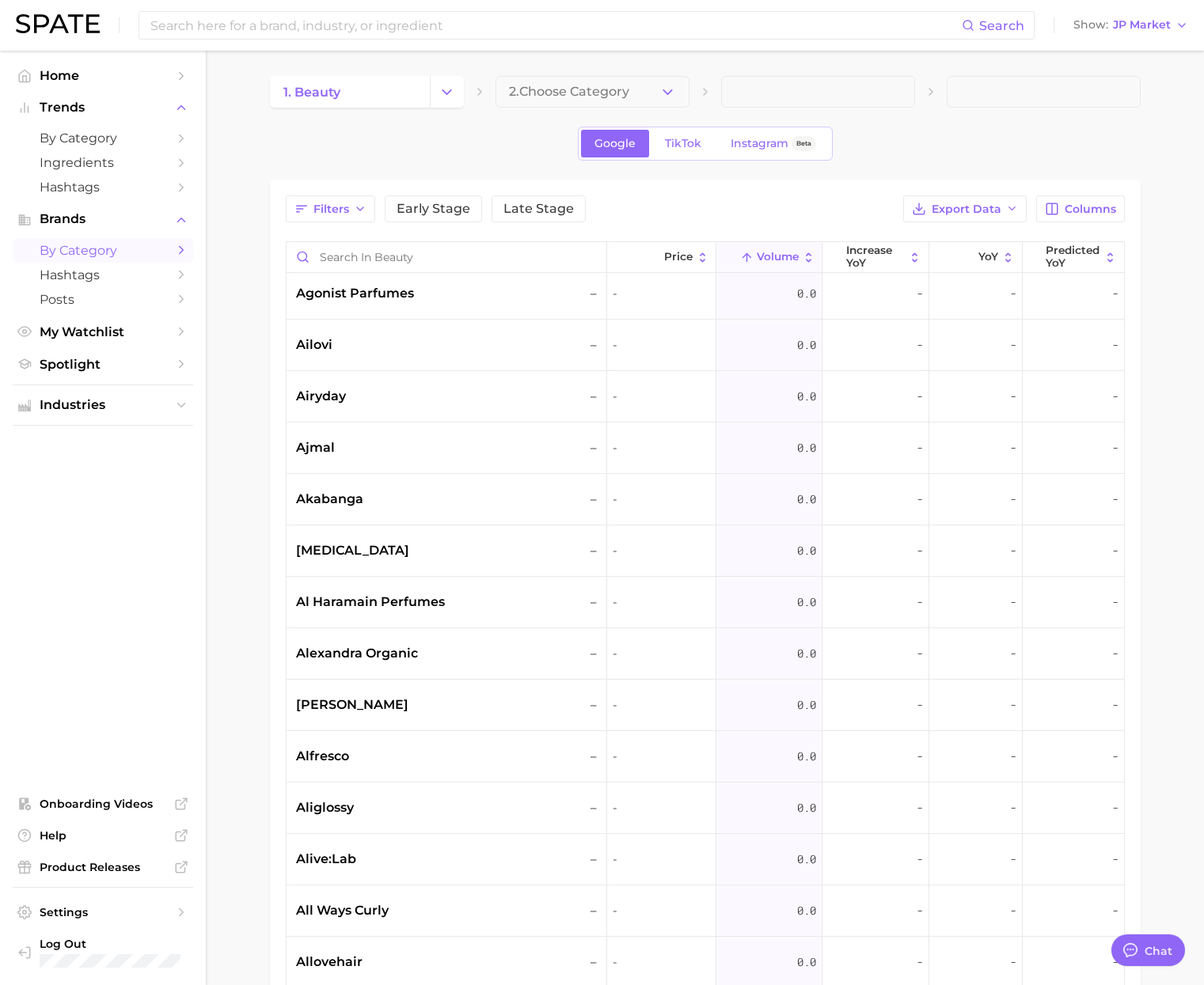
click at [790, 252] on span "Volume" at bounding box center [777, 257] width 42 height 13
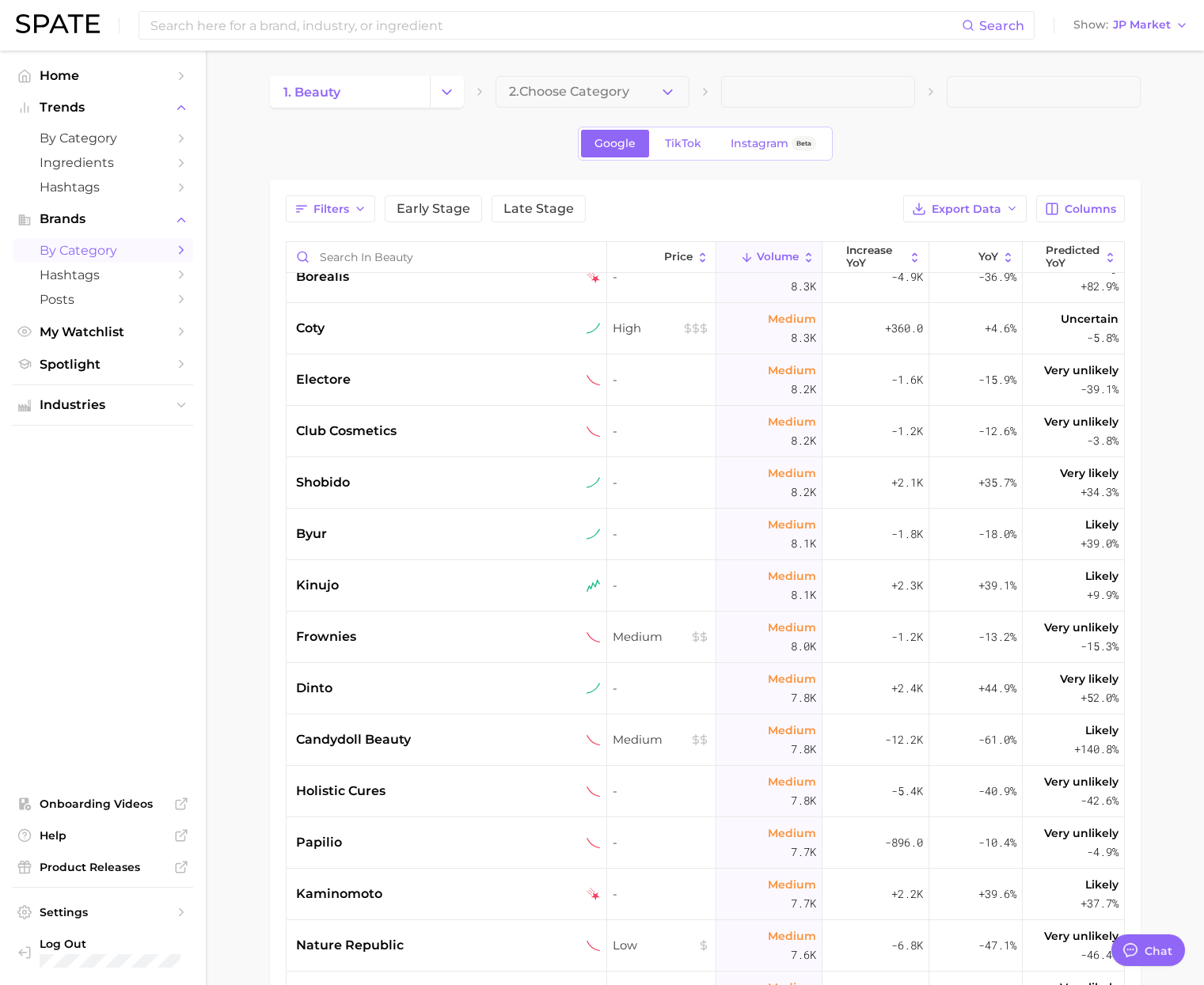
scroll to position [25027, 0]
click at [425, 485] on div "shobido" at bounding box center [449, 482] width 305 height 19
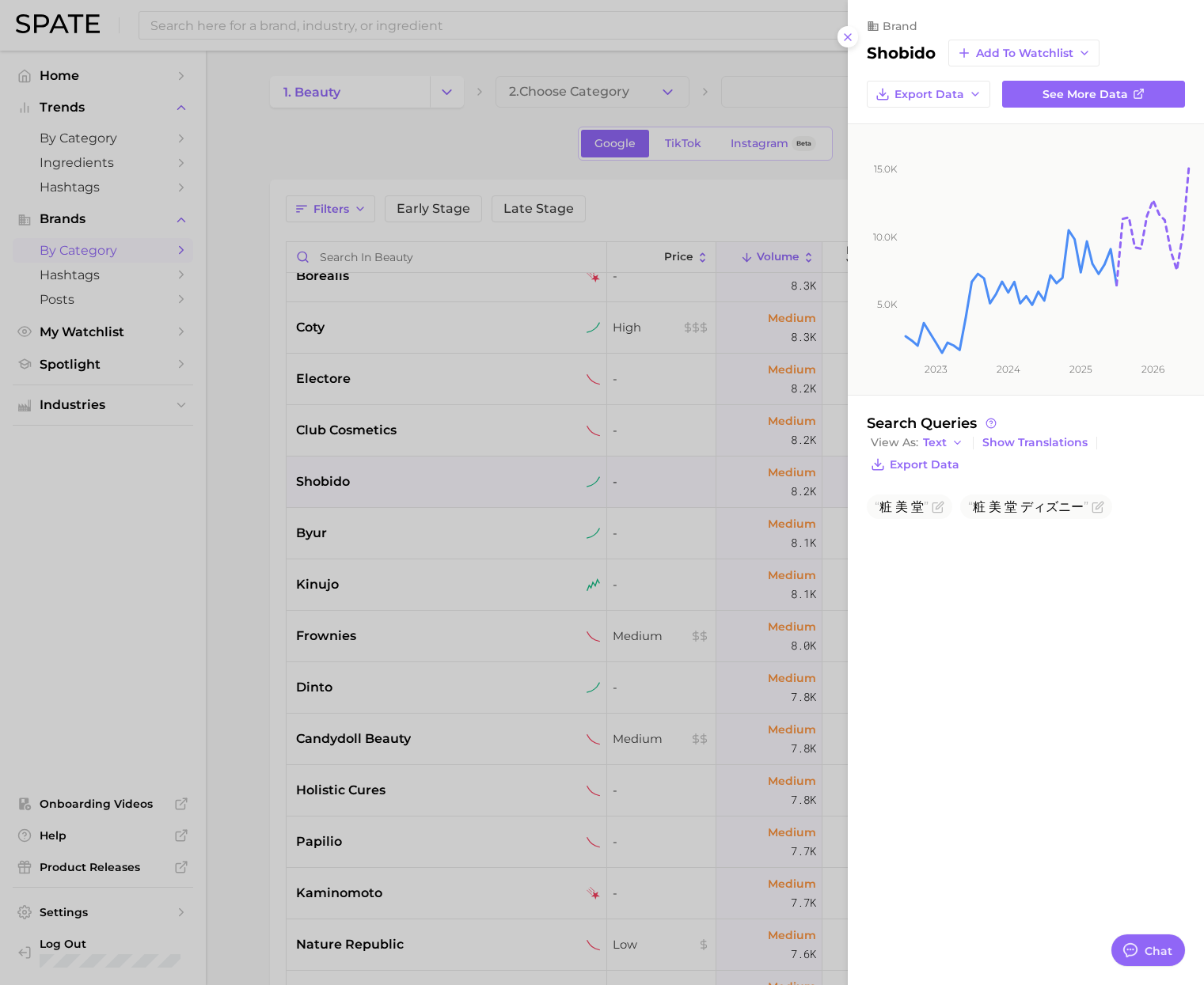
click at [270, 531] on div at bounding box center [602, 492] width 1204 height 985
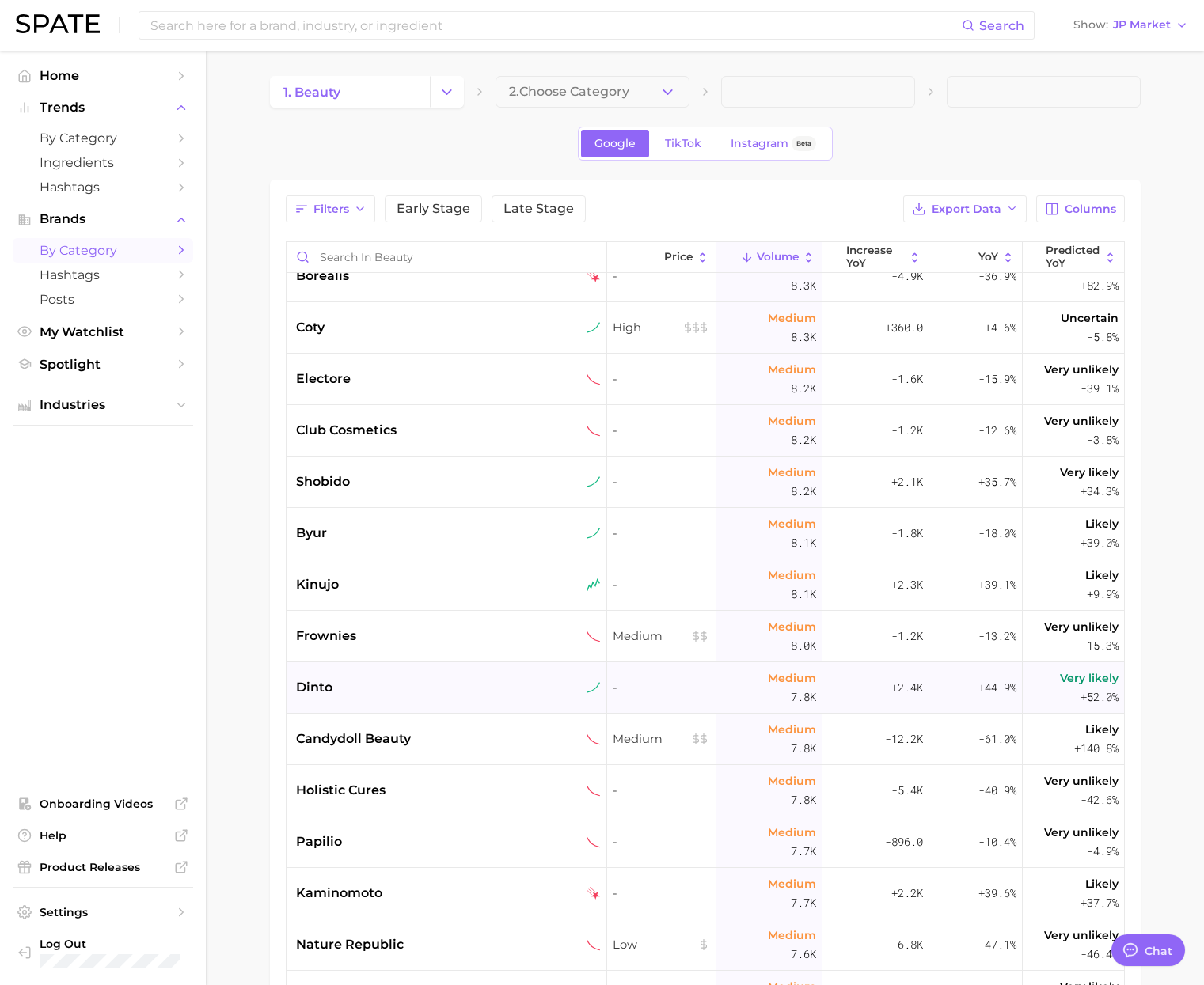
click at [430, 674] on div "dinto" at bounding box center [447, 688] width 322 height 52
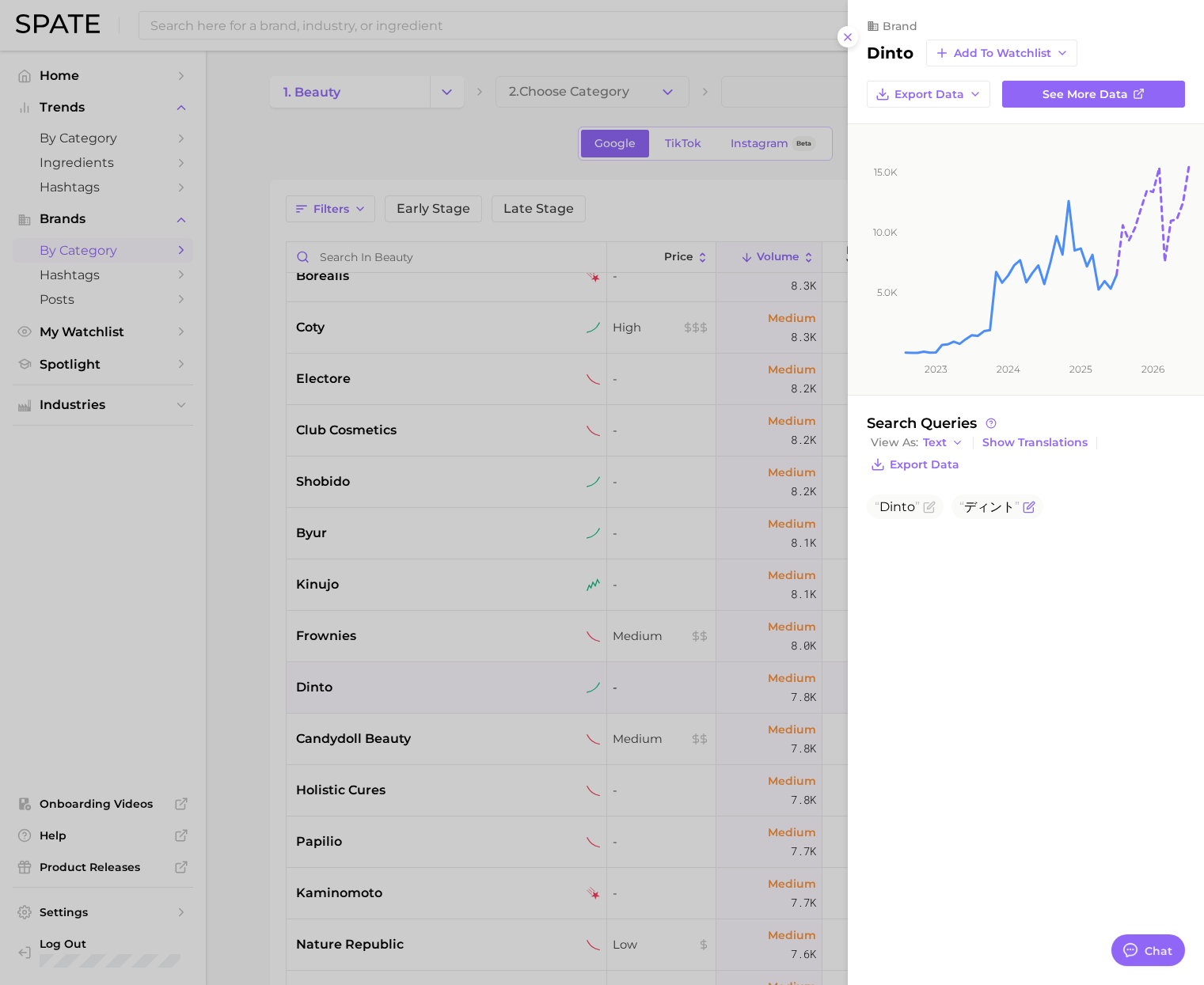
click at [982, 508] on span "ディント" at bounding box center [990, 506] width 61 height 15
copy span "ディント"
click at [889, 51] on h2 "dinto" at bounding box center [890, 53] width 47 height 19
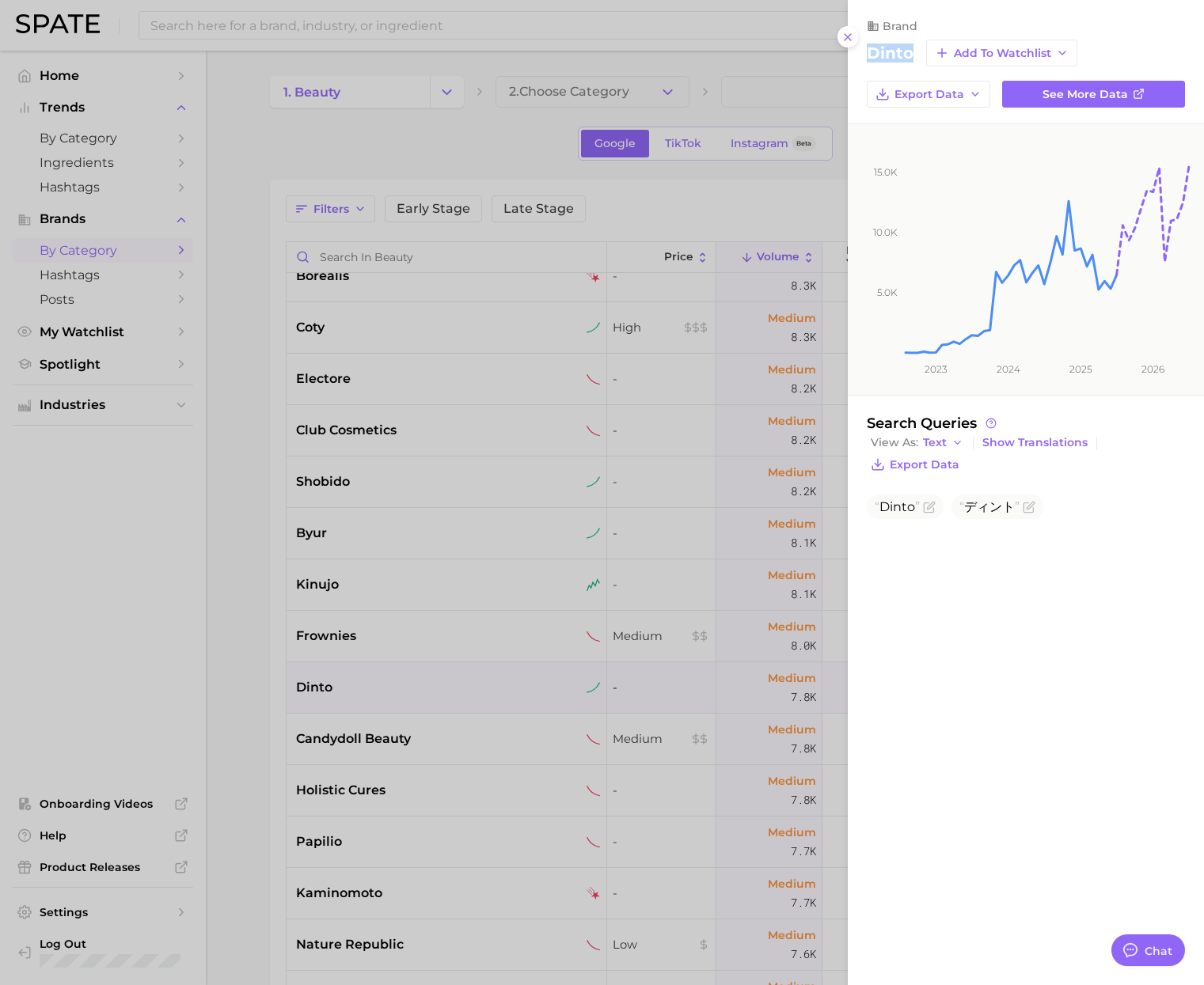
copy h2 "dinto"
